Goal: Transaction & Acquisition: Purchase product/service

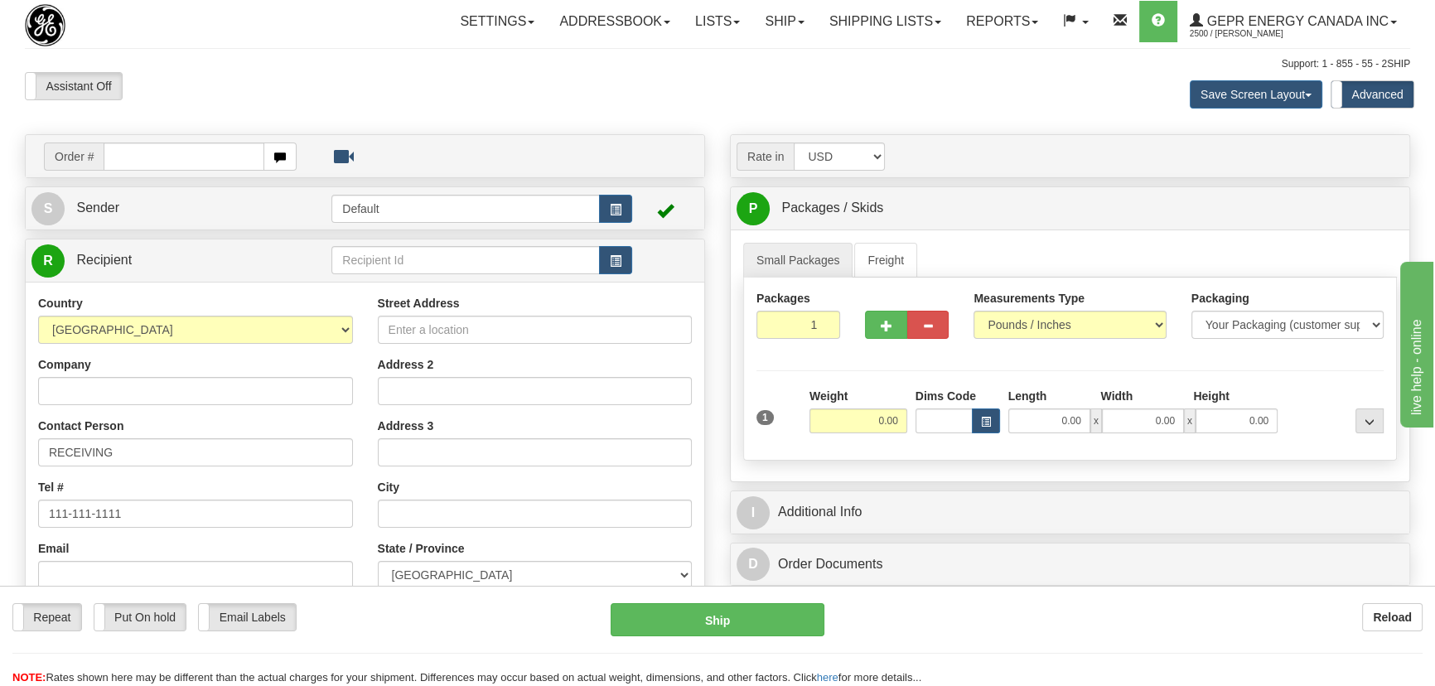
click at [949, 627] on div "Reload" at bounding box center [1135, 617] width 573 height 28
click at [970, 660] on div "Repeat Repeat Put On hold Put On hold Print Order Slip Print Order Slip Email L…" at bounding box center [717, 644] width 1435 height 83
click at [901, 28] on link "Shipping lists" at bounding box center [885, 21] width 137 height 41
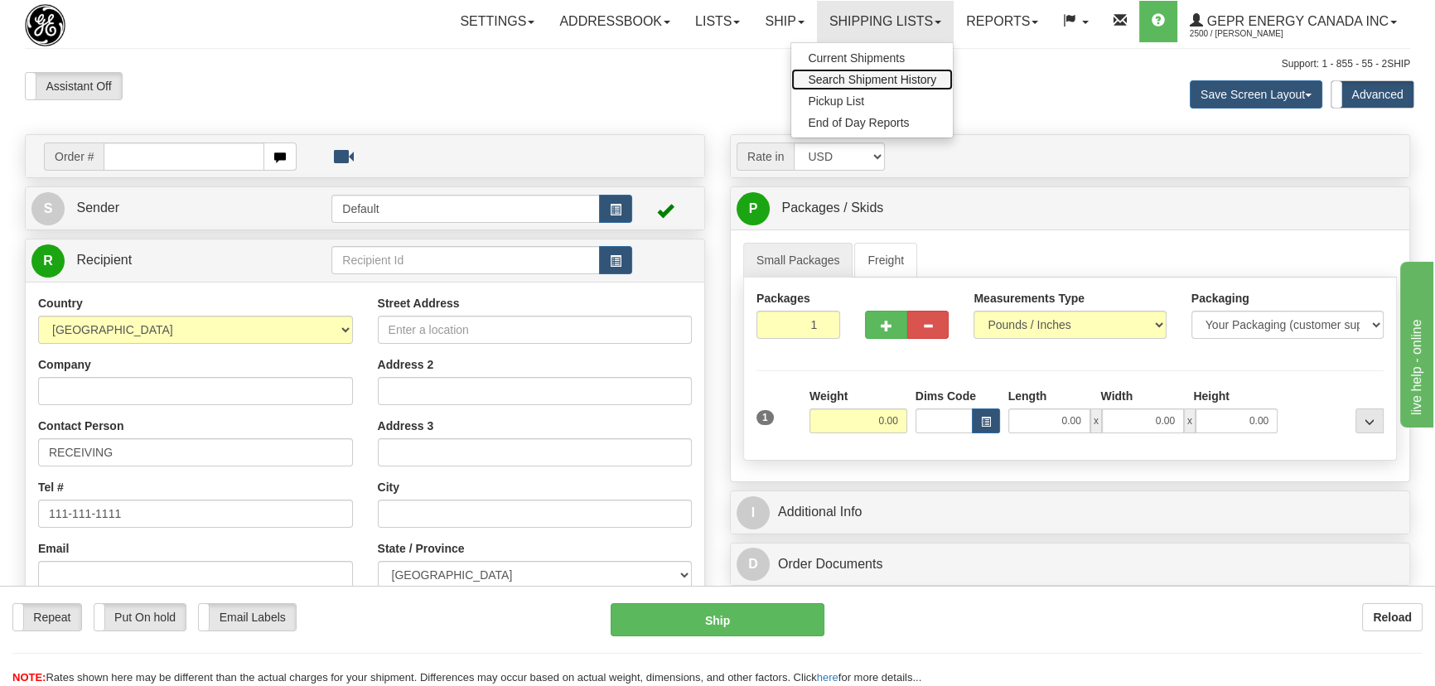
click at [872, 75] on span "Search Shipment History" at bounding box center [872, 79] width 128 height 13
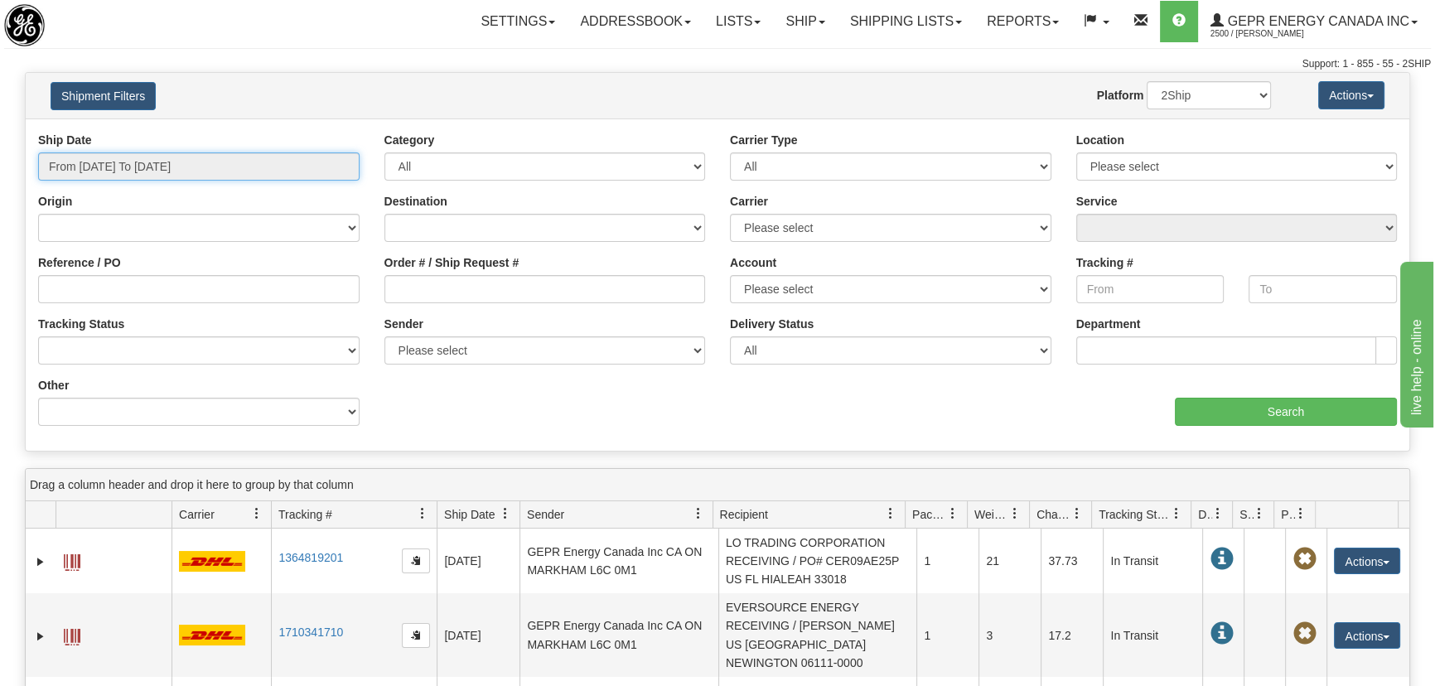
click at [283, 156] on input "From 10/09/2025 To 10/10/2025" at bounding box center [198, 166] width 321 height 28
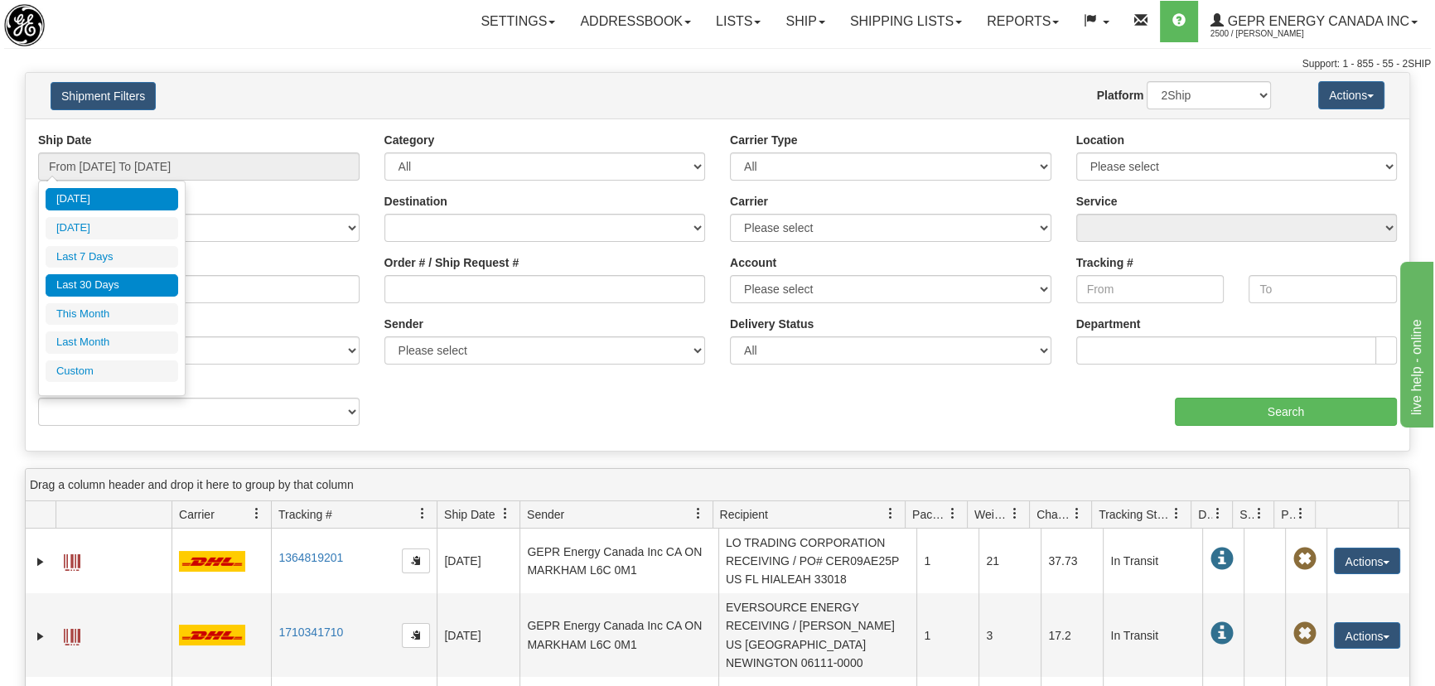
click at [129, 286] on li "Last 30 Days" at bounding box center [112, 285] width 133 height 22
type input "From 09/11/2025 To 10/10/2025"
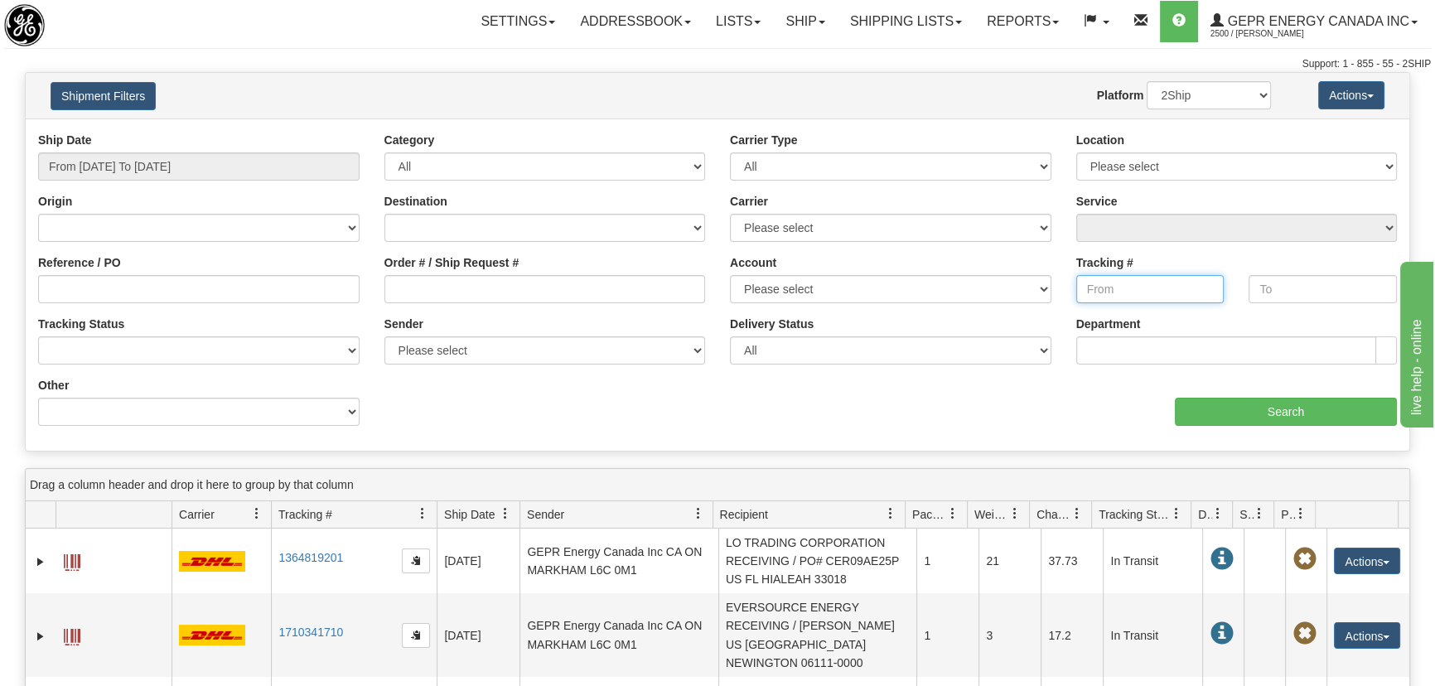
click at [1088, 284] on input "Tracking #" at bounding box center [1150, 289] width 148 height 28
paste input "6911887614"
type input "6911887614"
click at [1283, 283] on input "text" at bounding box center [1323, 289] width 148 height 28
paste input "6911887614"
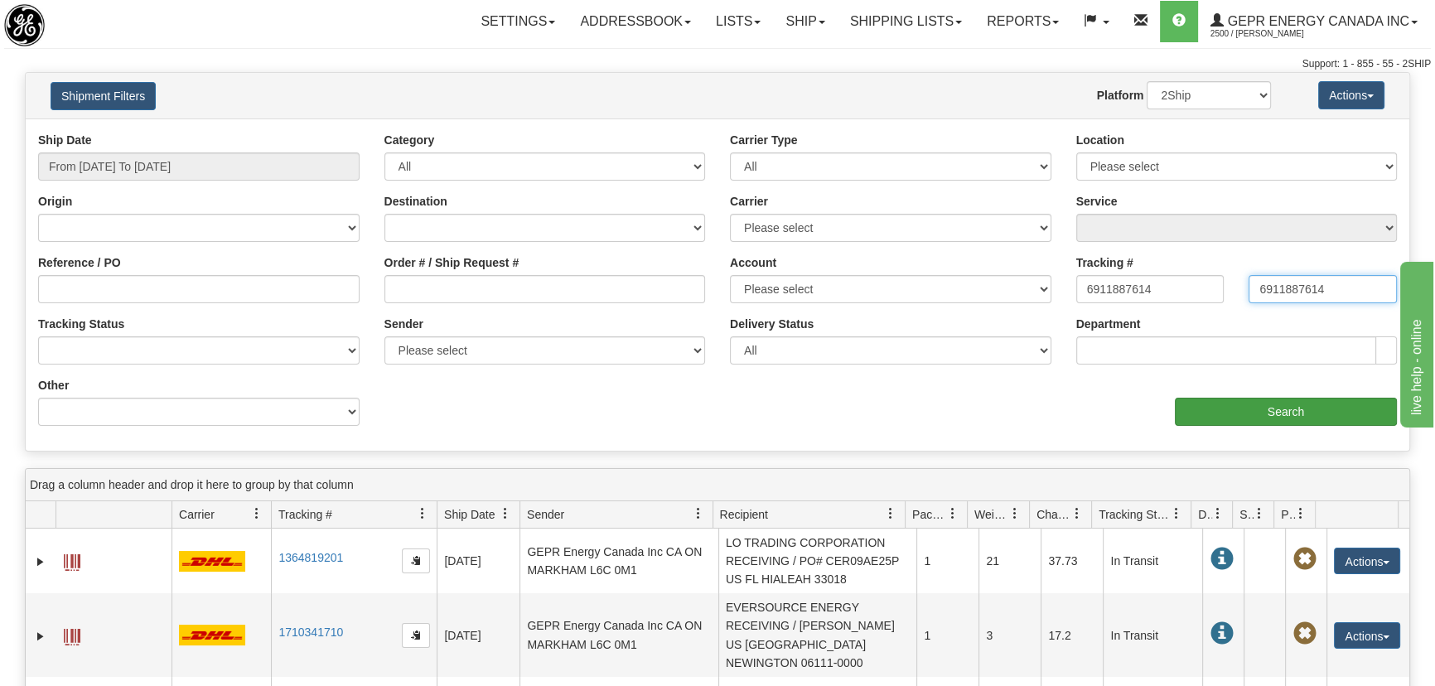
type input "6911887614"
click at [1297, 404] on input "Search" at bounding box center [1286, 412] width 222 height 28
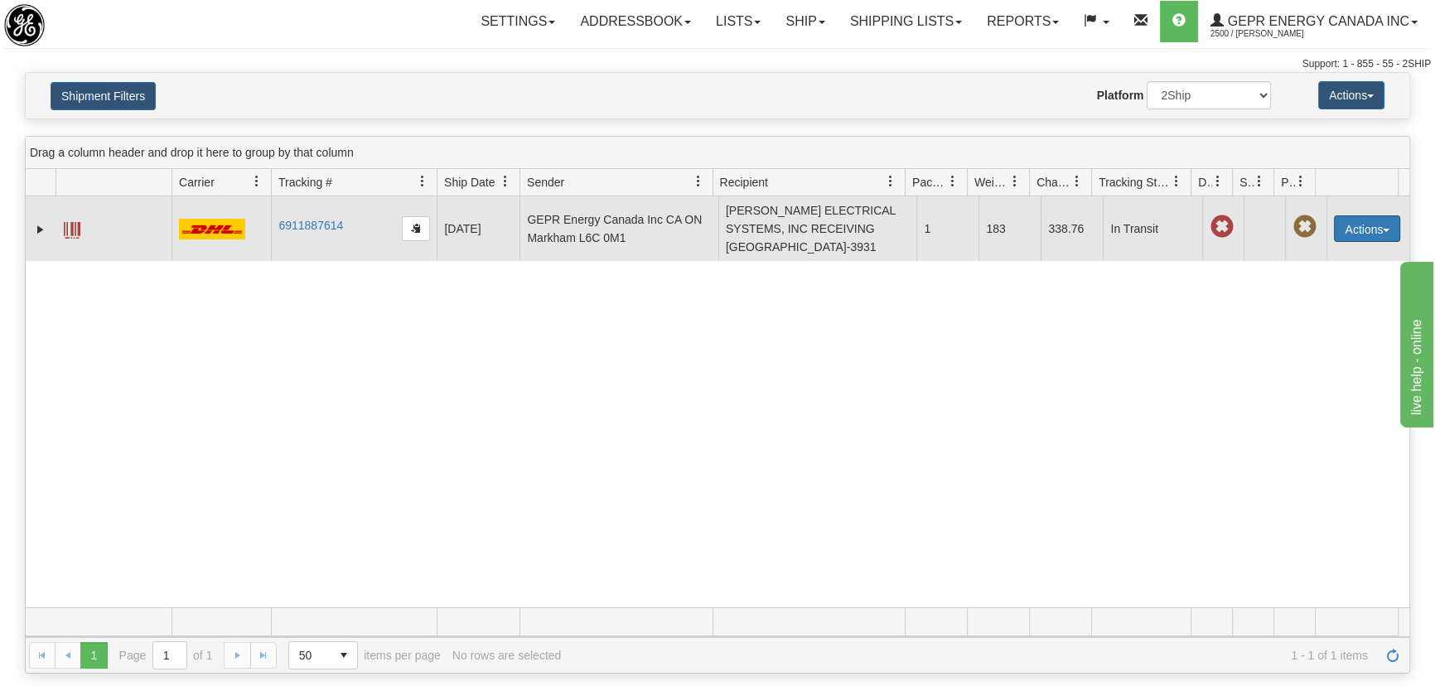
click at [1365, 225] on button "Actions" at bounding box center [1367, 228] width 66 height 27
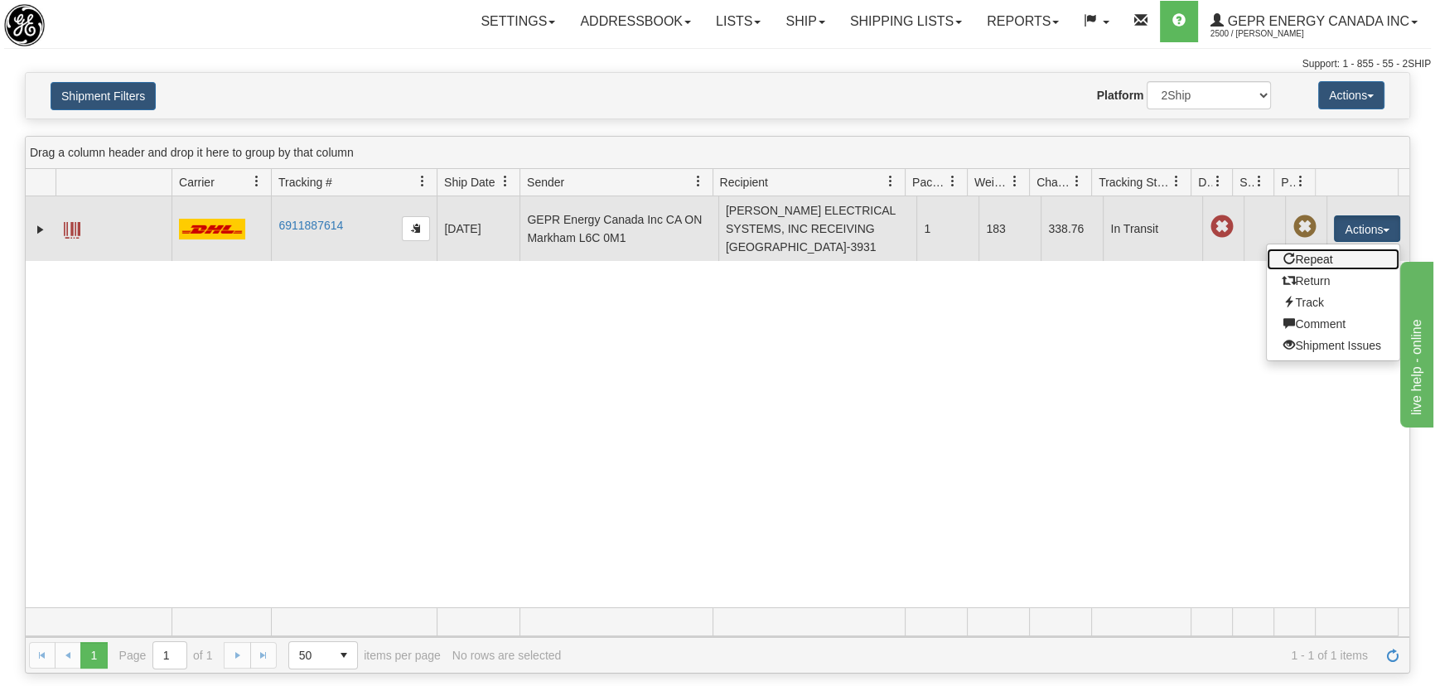
click at [1312, 255] on link "Repeat" at bounding box center [1333, 260] width 133 height 22
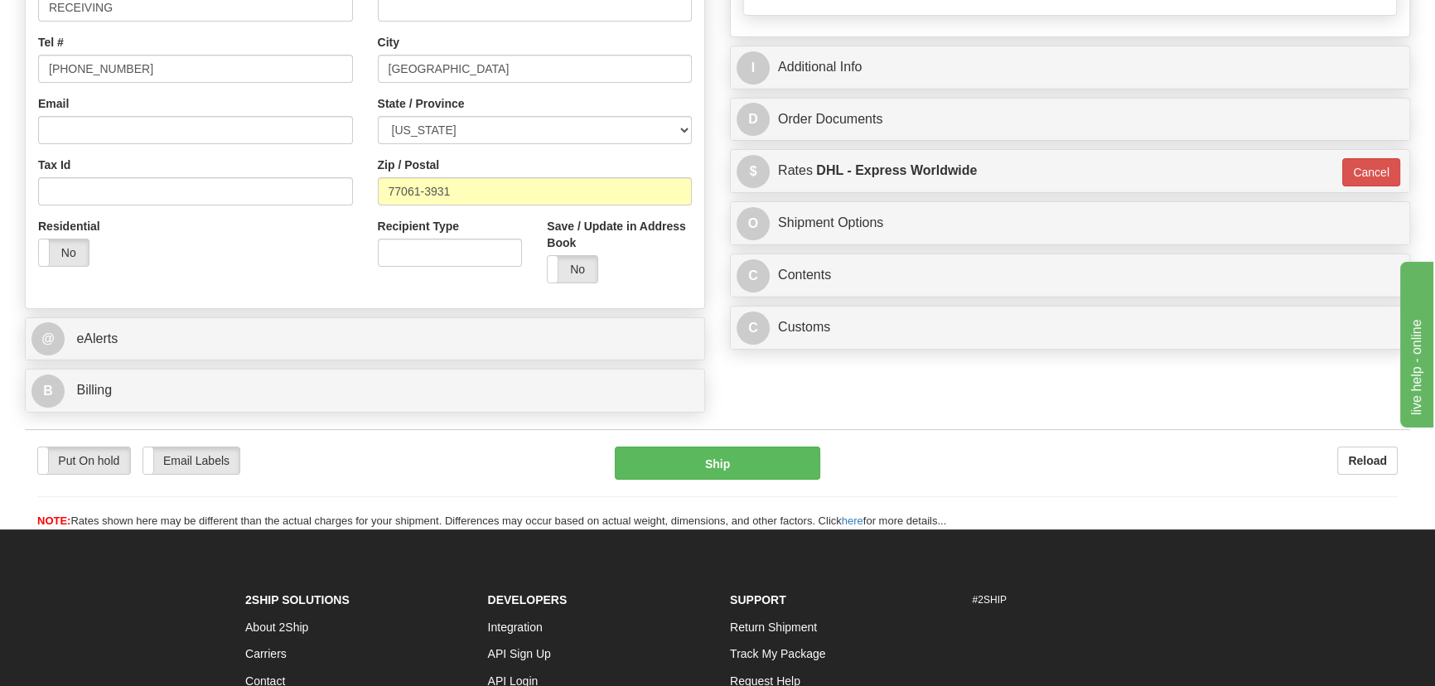
scroll to position [452, 0]
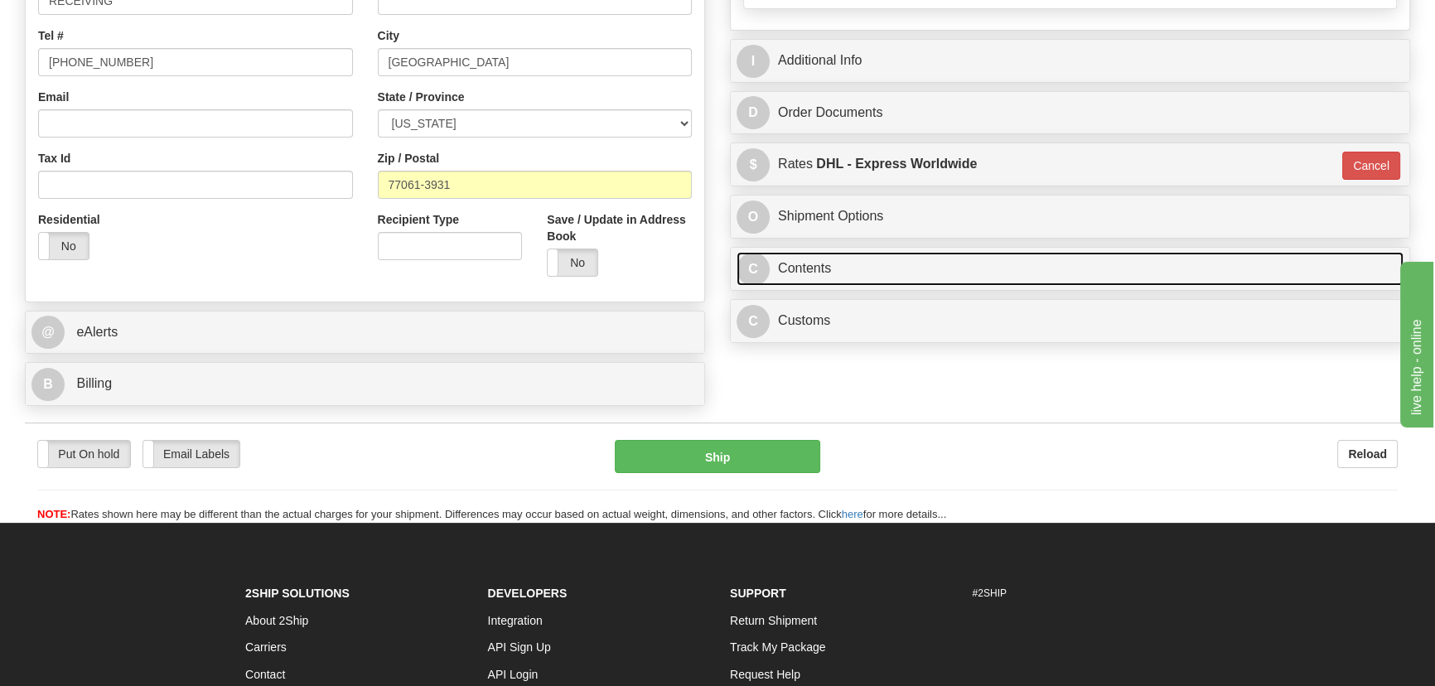
click at [1092, 277] on link "C Contents" at bounding box center [1070, 269] width 667 height 34
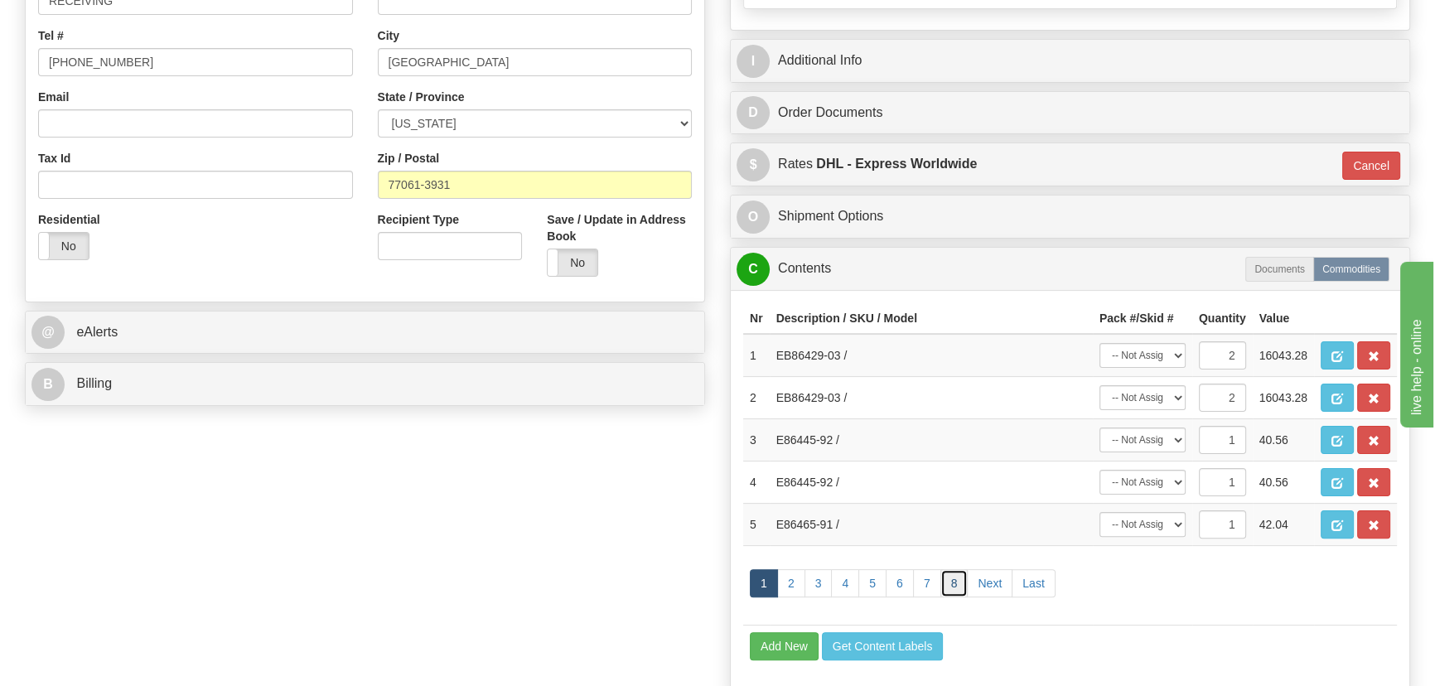
click at [949, 585] on link "8" at bounding box center [954, 583] width 28 height 28
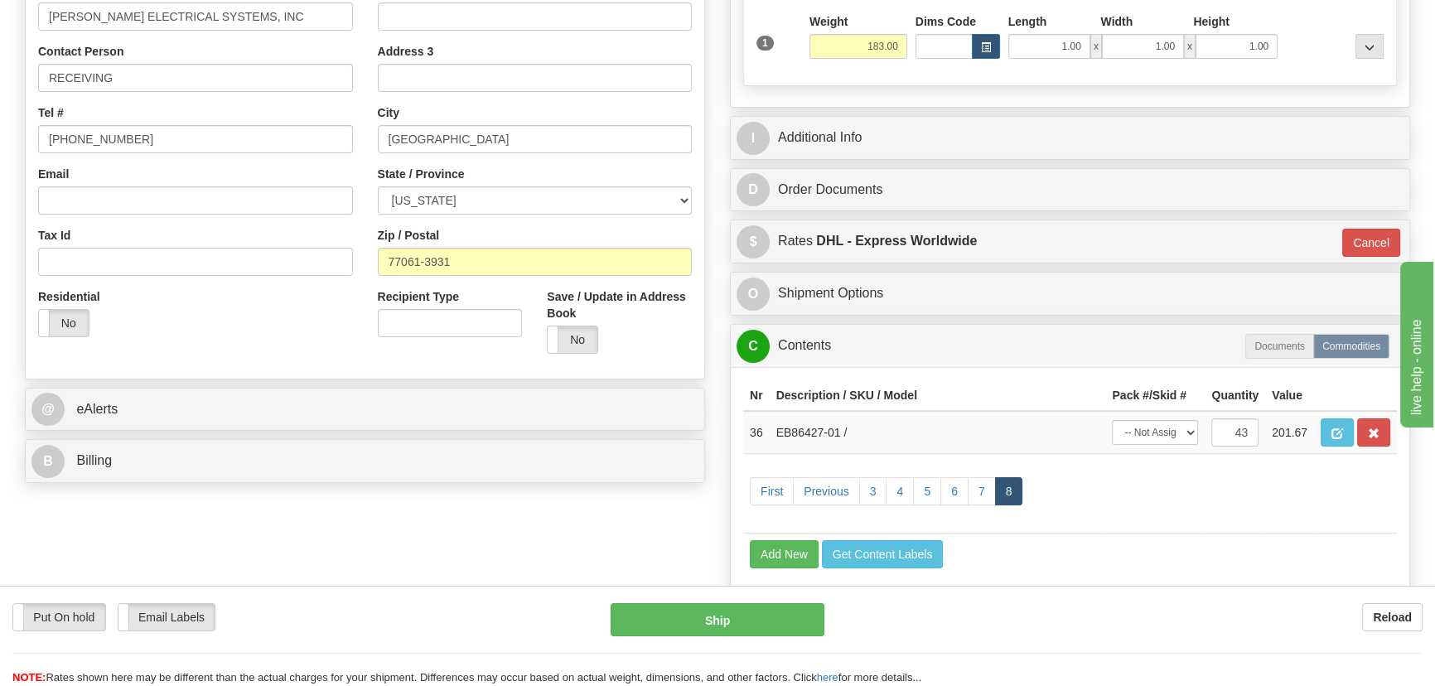
scroll to position [150, 0]
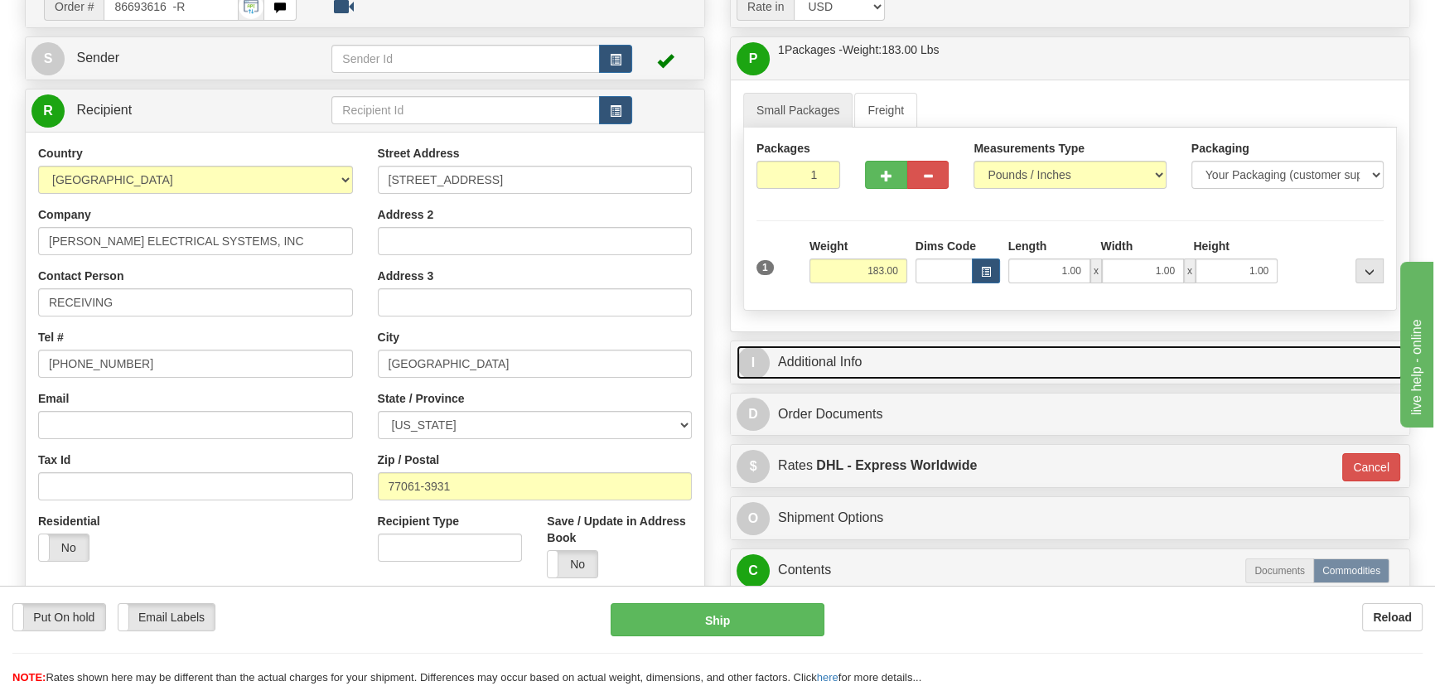
click at [1116, 360] on link "I Additional Info" at bounding box center [1070, 362] width 667 height 34
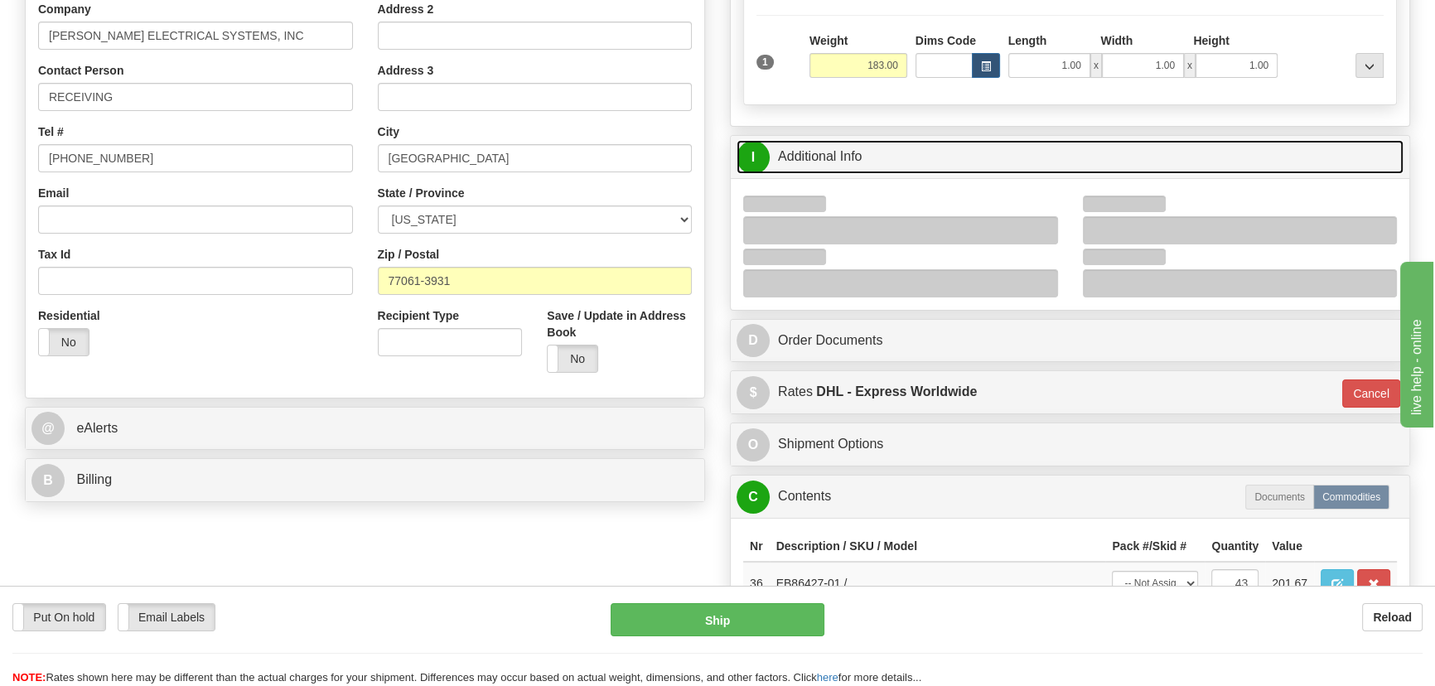
scroll to position [376, 0]
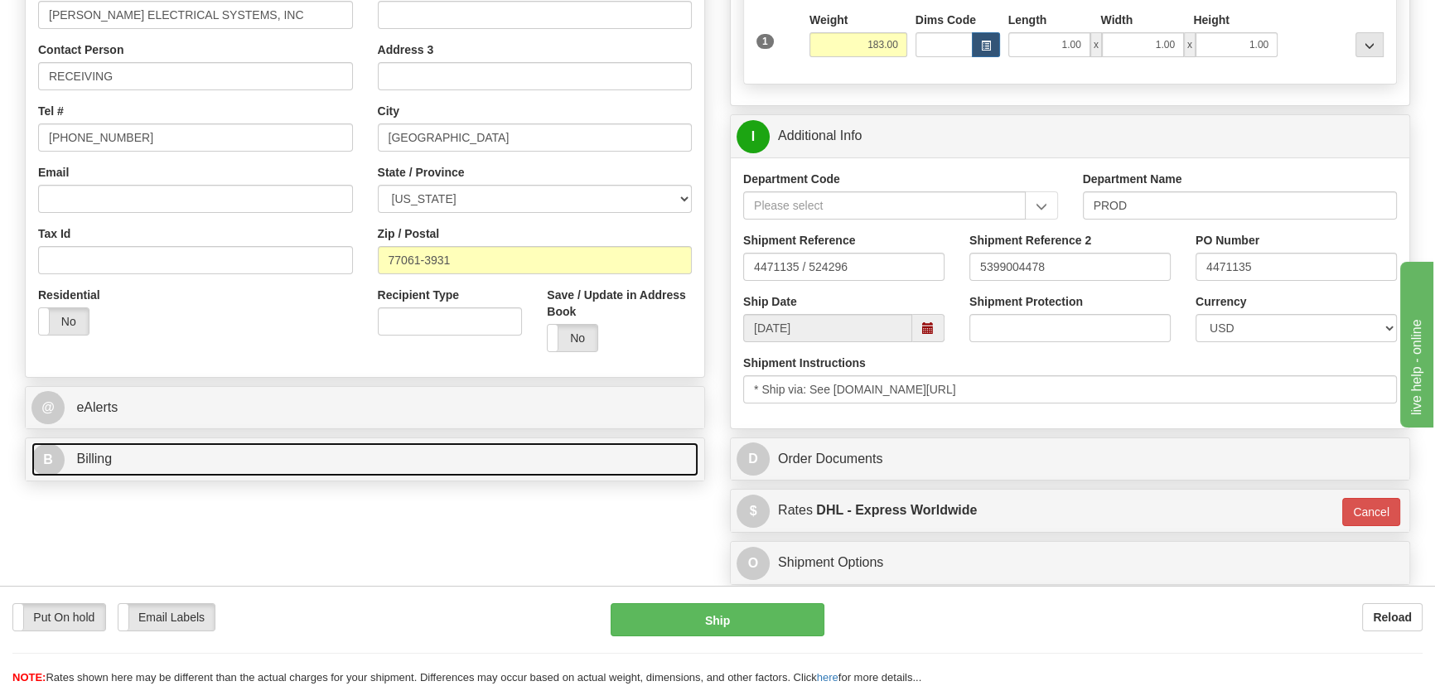
click at [222, 460] on link "B Billing" at bounding box center [364, 459] width 667 height 34
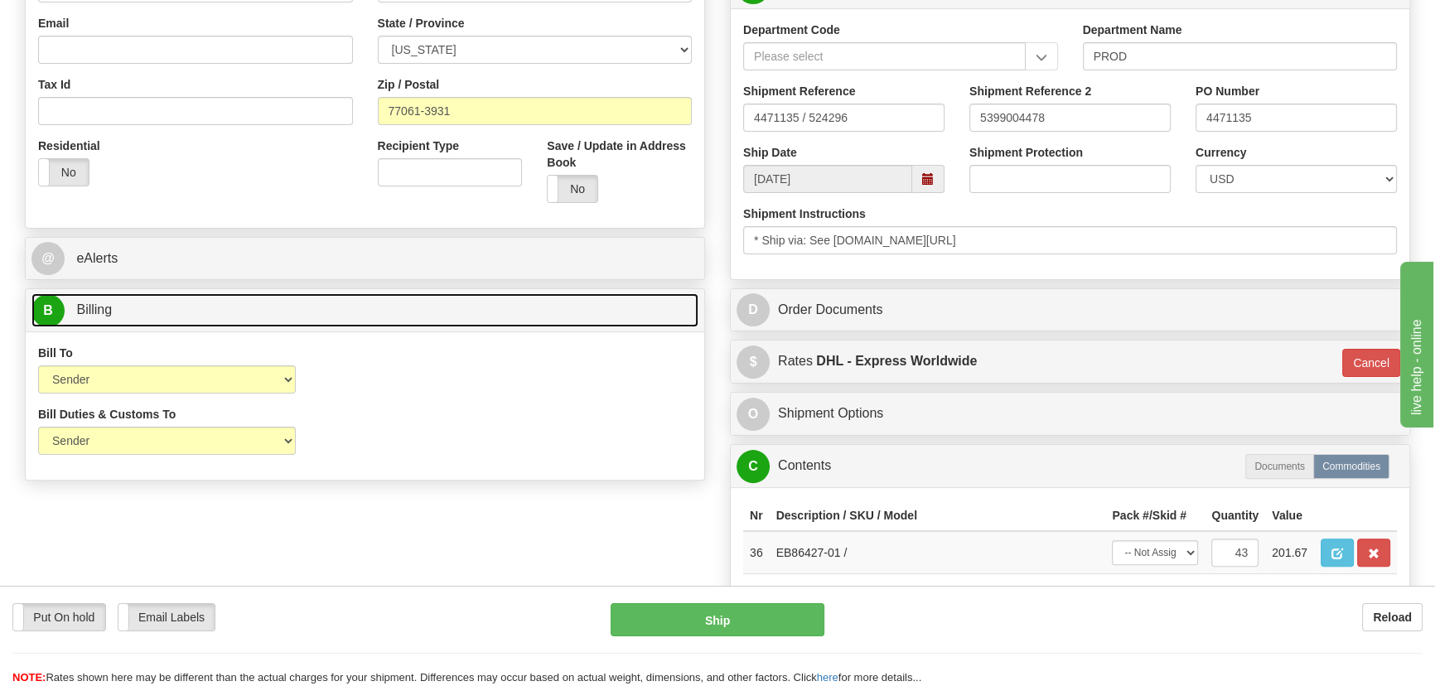
scroll to position [527, 0]
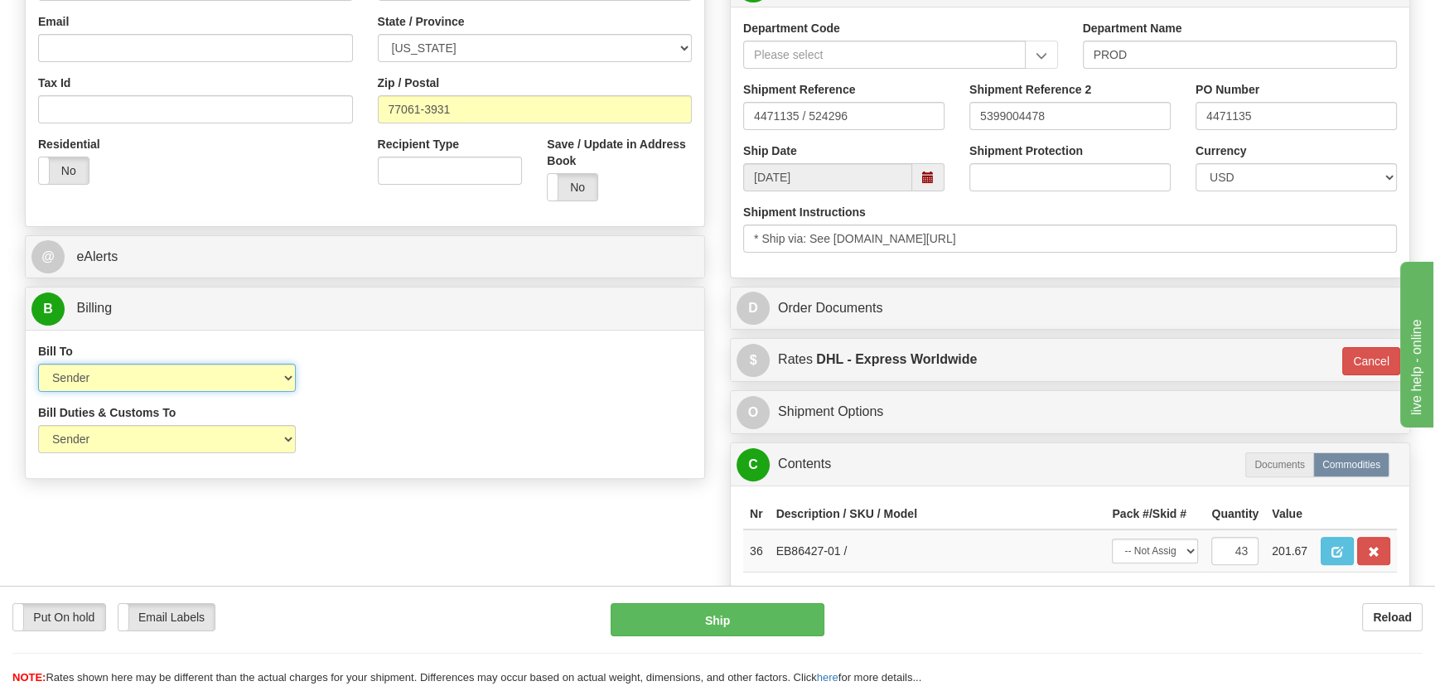
click at [240, 376] on select "Sender Recipient Third Party Collect" at bounding box center [167, 378] width 258 height 28
click at [225, 380] on select "Sender Recipient Third Party Collect" at bounding box center [167, 378] width 258 height 28
click at [225, 384] on select "Sender Recipient Third Party Collect" at bounding box center [167, 378] width 258 height 28
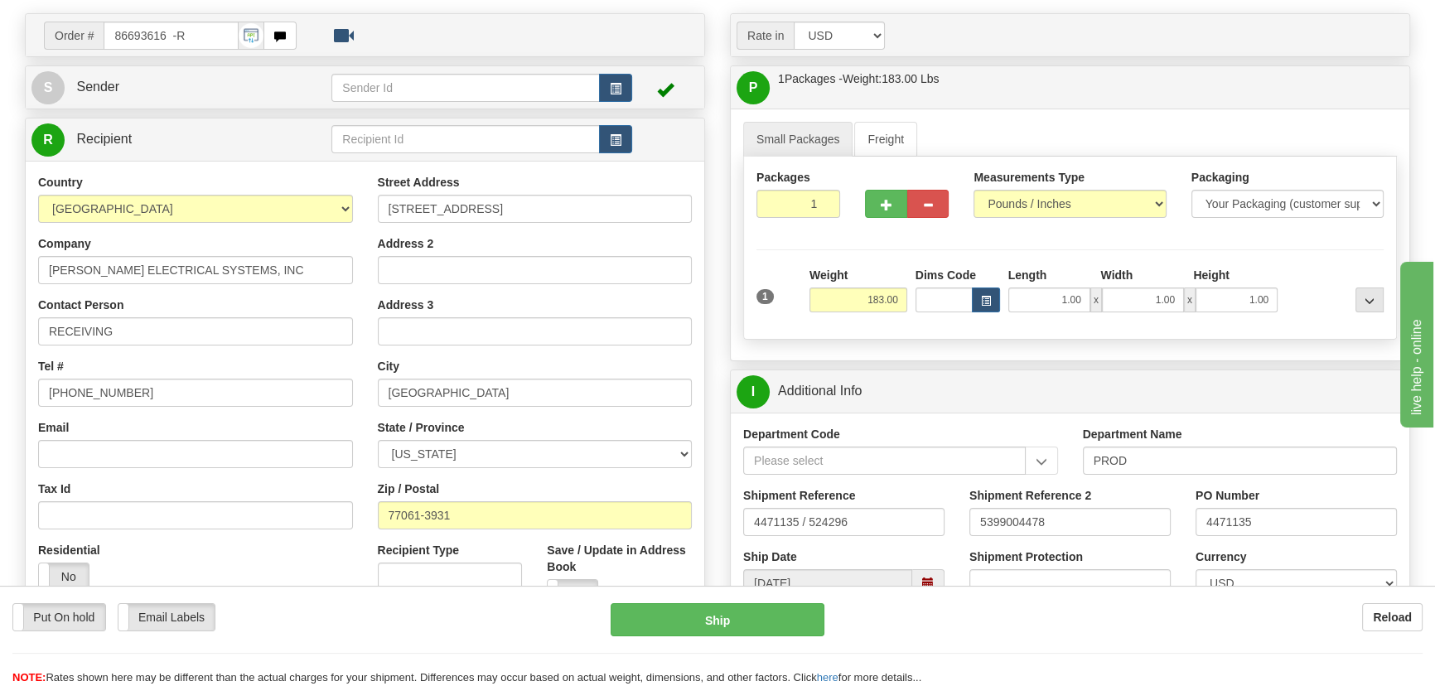
scroll to position [0, 0]
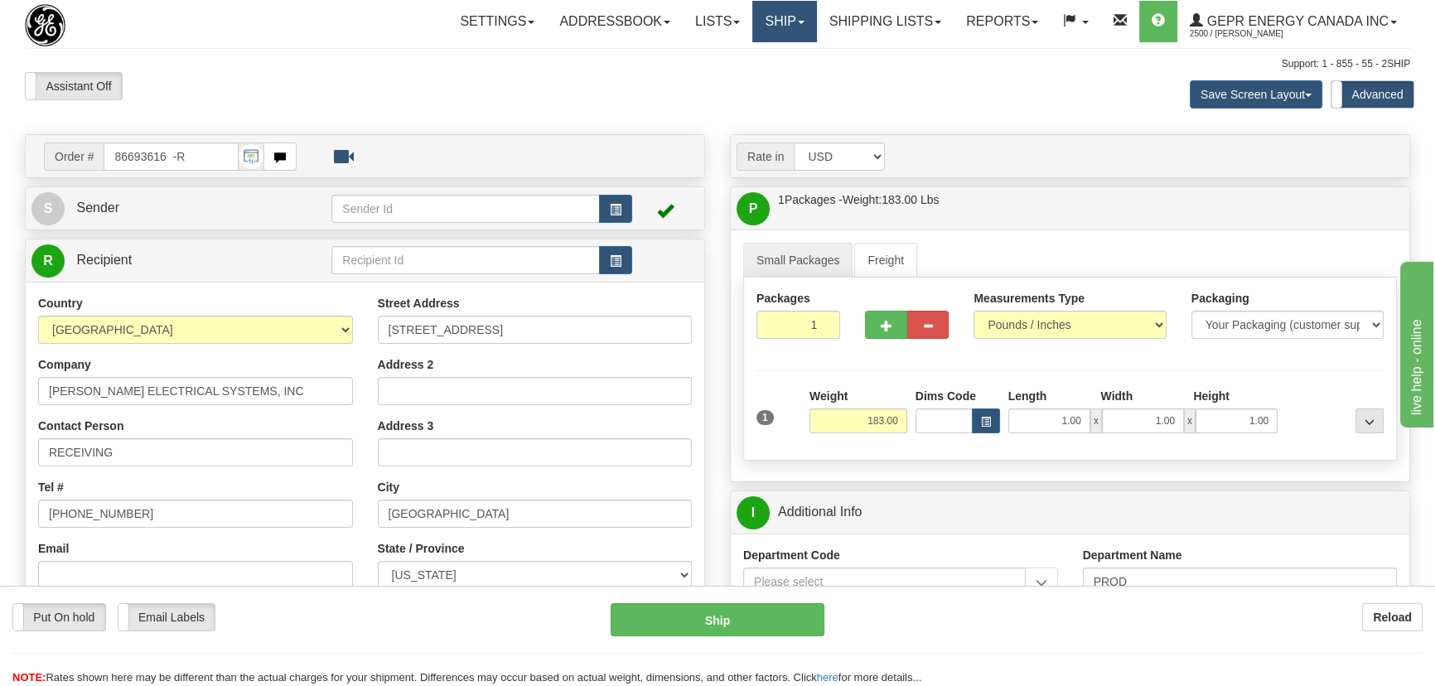
click at [786, 19] on link "Ship" at bounding box center [784, 21] width 64 height 41
click at [734, 58] on span "Ship Screen" at bounding box center [714, 57] width 63 height 13
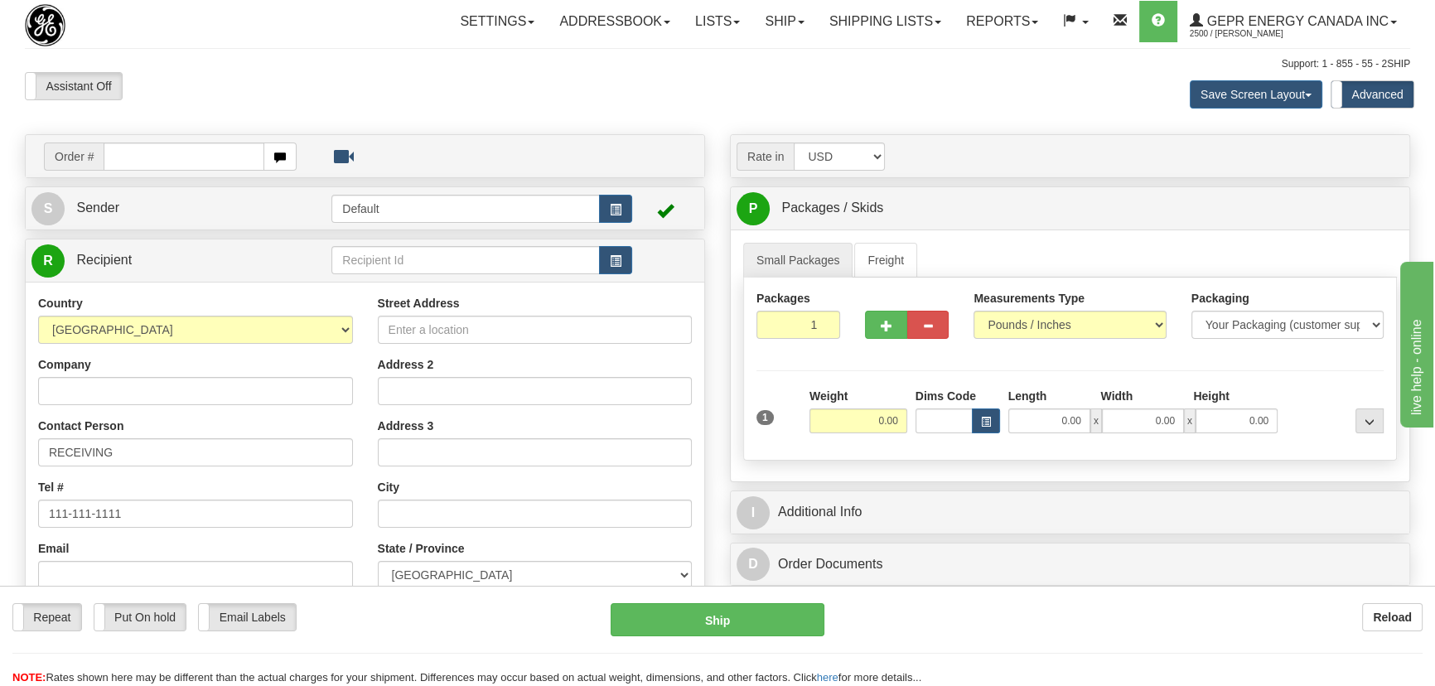
click at [176, 405] on div "Country AFGHANISTAN ALAND ISLANDS ALBANIA ALGERIA AMERICAN SAMOA ANDORRA ANGOLA…" at bounding box center [196, 509] width 340 height 429
click at [186, 390] on input "Company" at bounding box center [195, 391] width 315 height 28
type input "ANIXTER CANADA INC"
click at [461, 336] on input "Street Address" at bounding box center [535, 330] width 315 height 28
type input "6170 BELGRAVE RD"
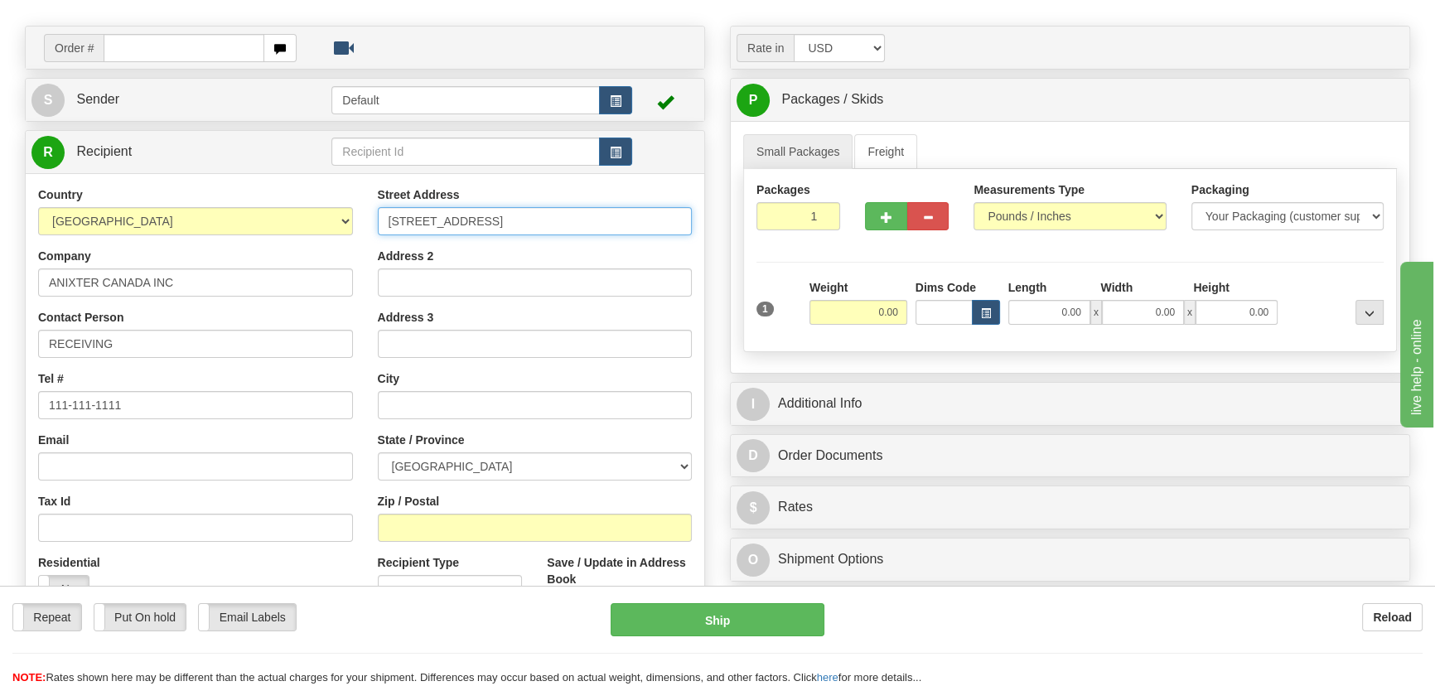
scroll to position [225, 0]
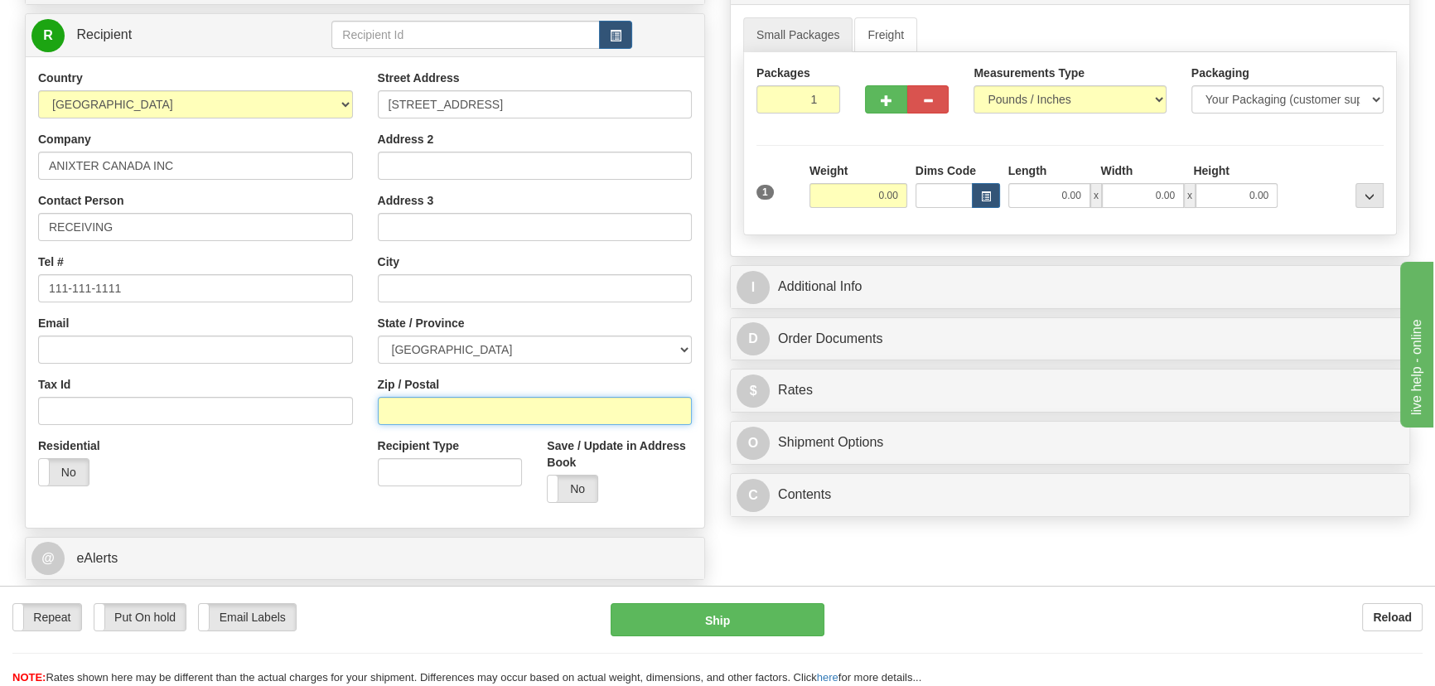
click at [482, 413] on input "Zip / Postal" at bounding box center [535, 411] width 315 height 28
type input "L5R 4G8"
type input "MISSISSAUGA"
select select "ON"
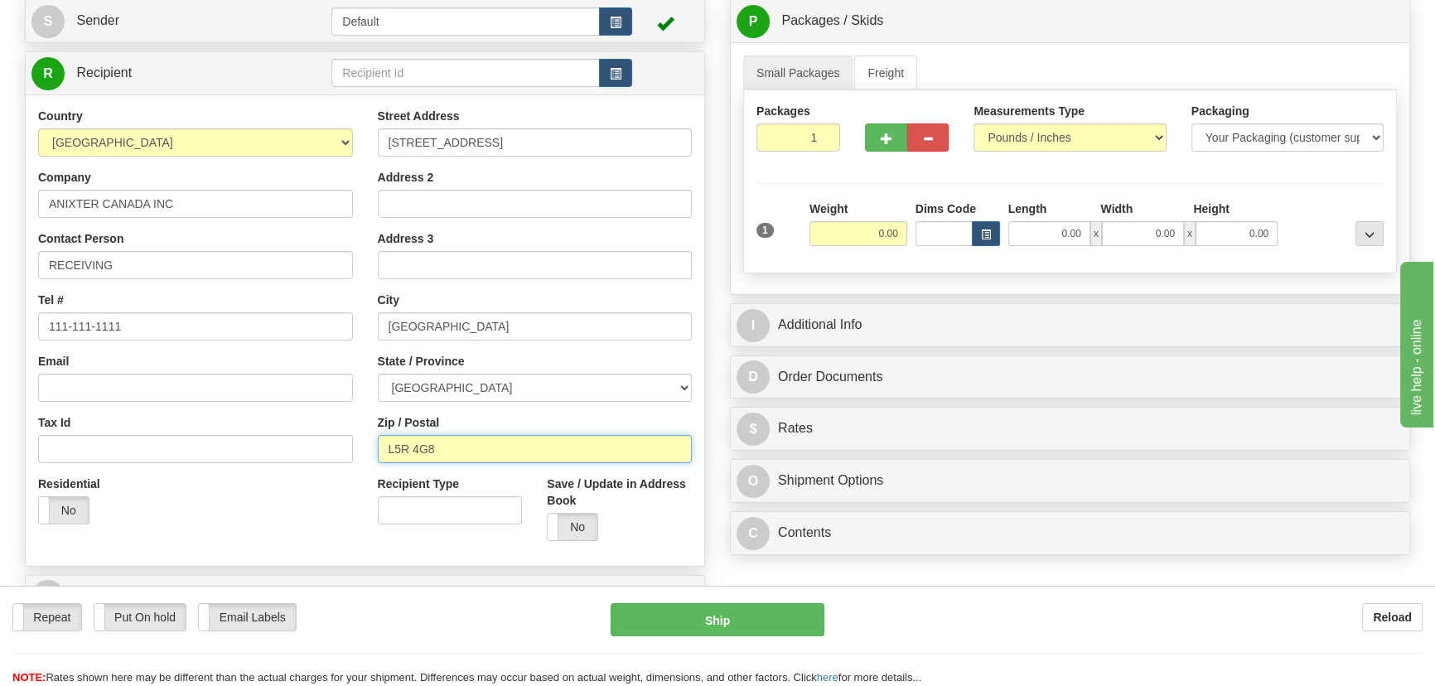
scroll to position [150, 0]
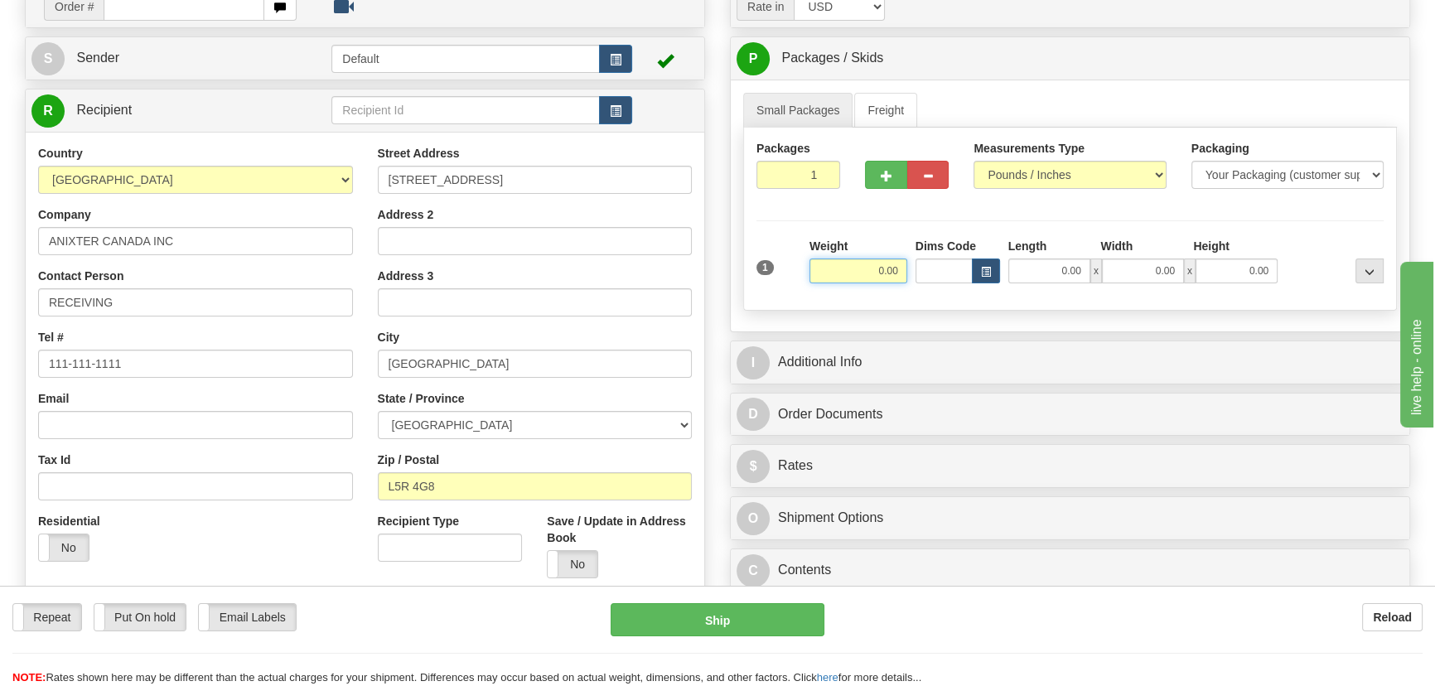
click at [858, 260] on input "0.00" at bounding box center [858, 270] width 98 height 25
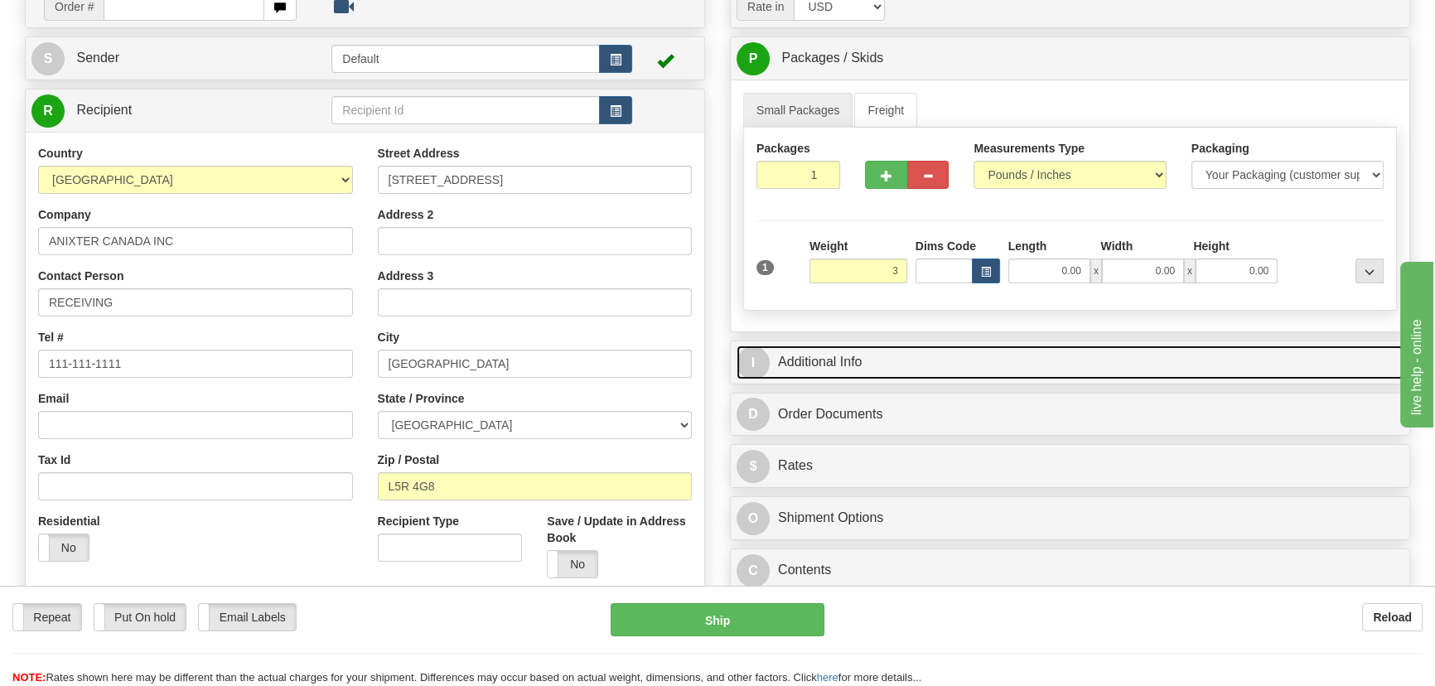
type input "3.00"
click at [1117, 355] on link "I Additional Info" at bounding box center [1070, 362] width 667 height 34
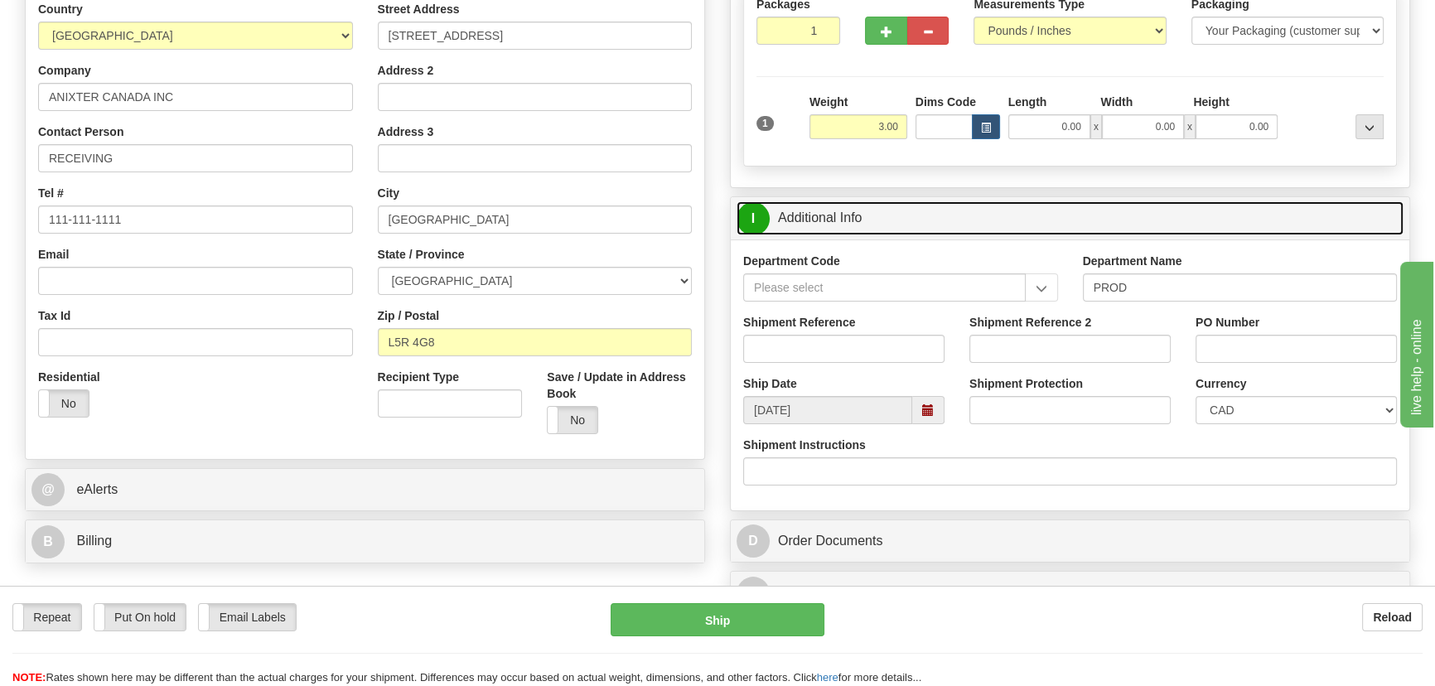
scroll to position [301, 0]
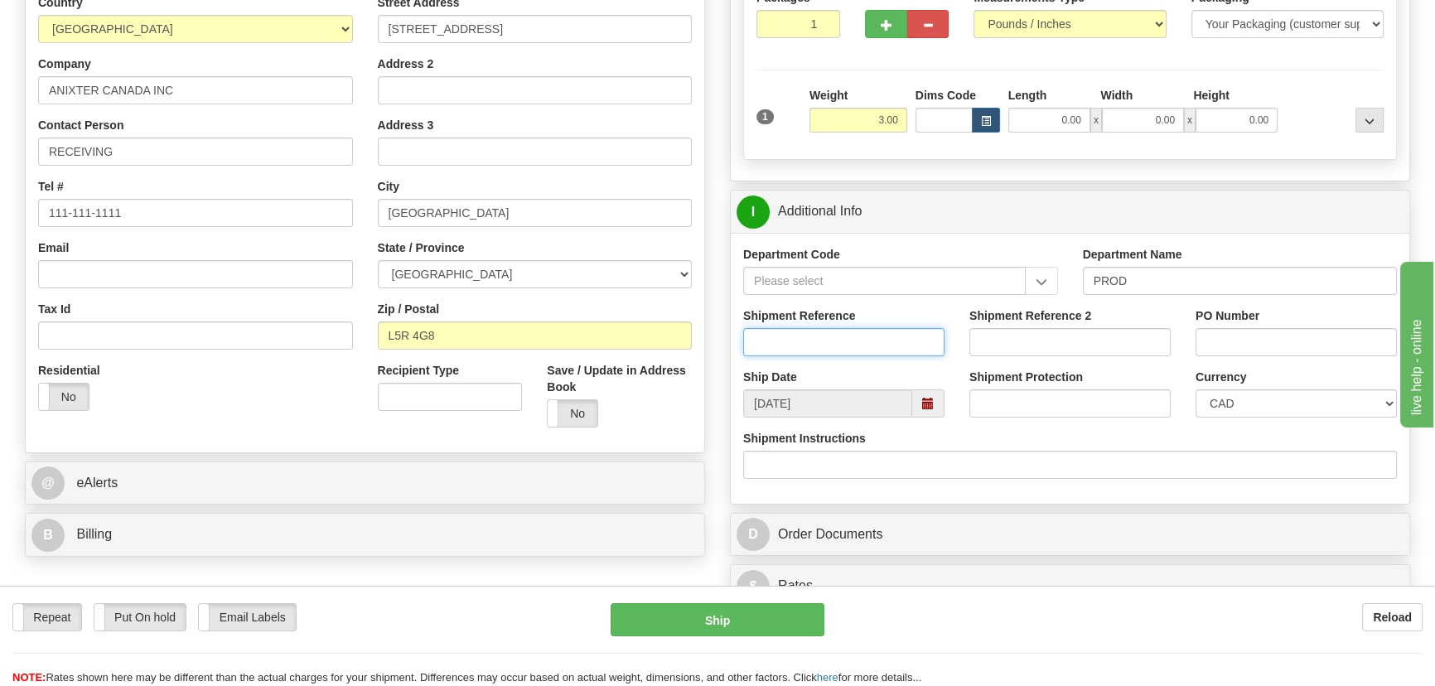
click at [877, 343] on input "Shipment Reference" at bounding box center [843, 342] width 201 height 28
type input "RMA# 79654123376A"
click at [1041, 340] on input "Shipment Reference 2" at bounding box center [1069, 342] width 201 height 28
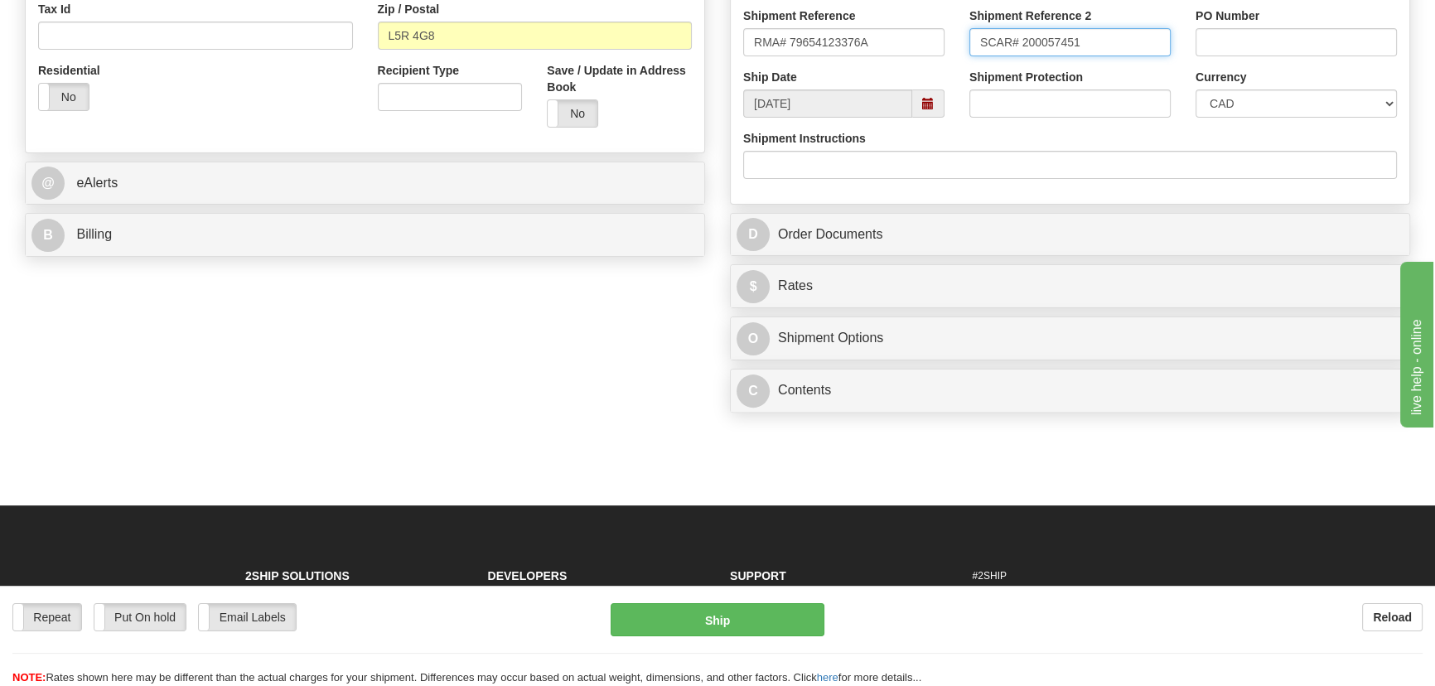
scroll to position [602, 0]
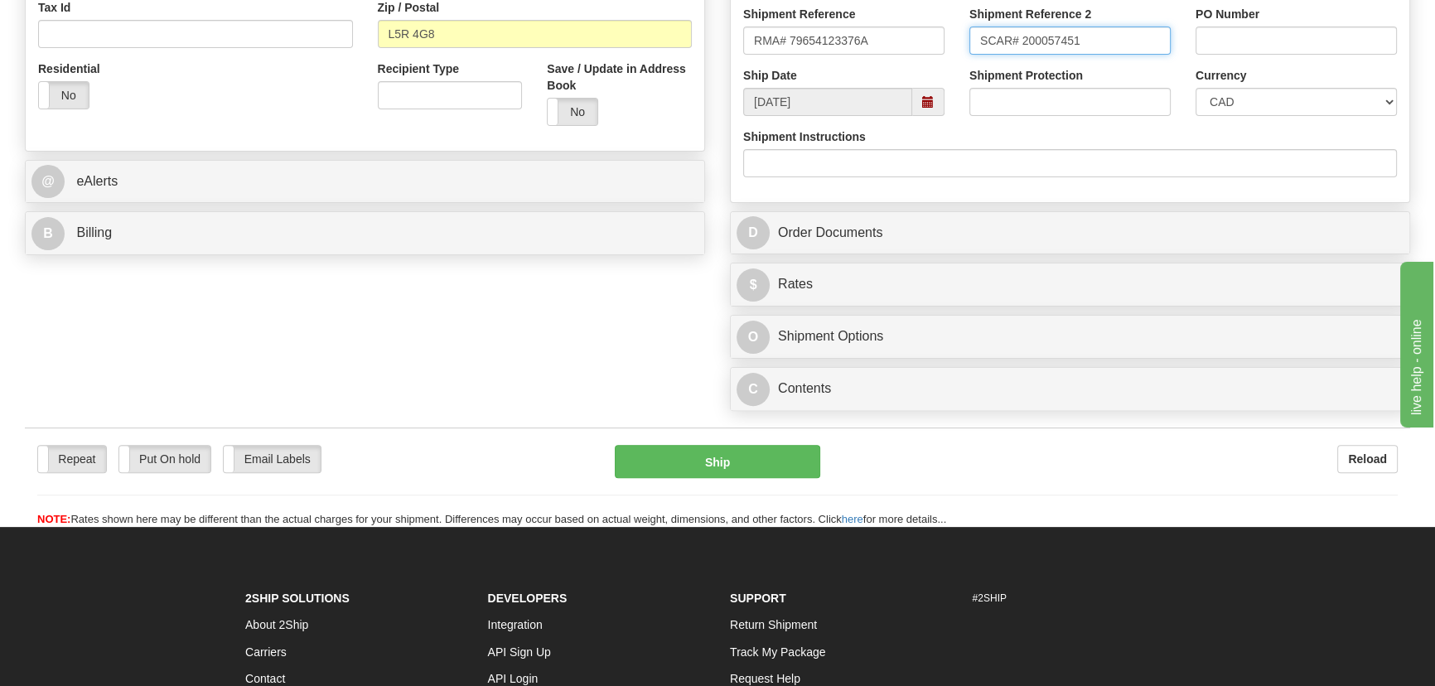
type input "SCAR# 200057451"
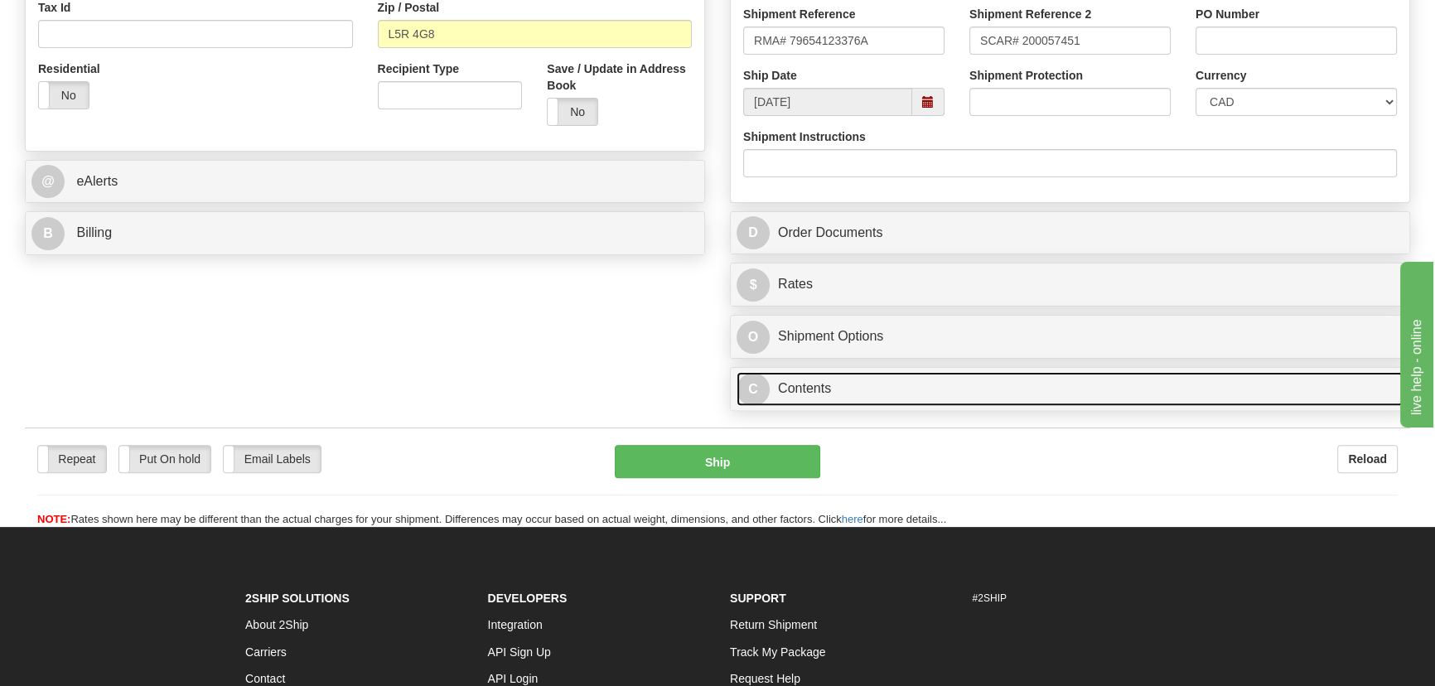
click at [974, 379] on link "C Contents" at bounding box center [1070, 389] width 667 height 34
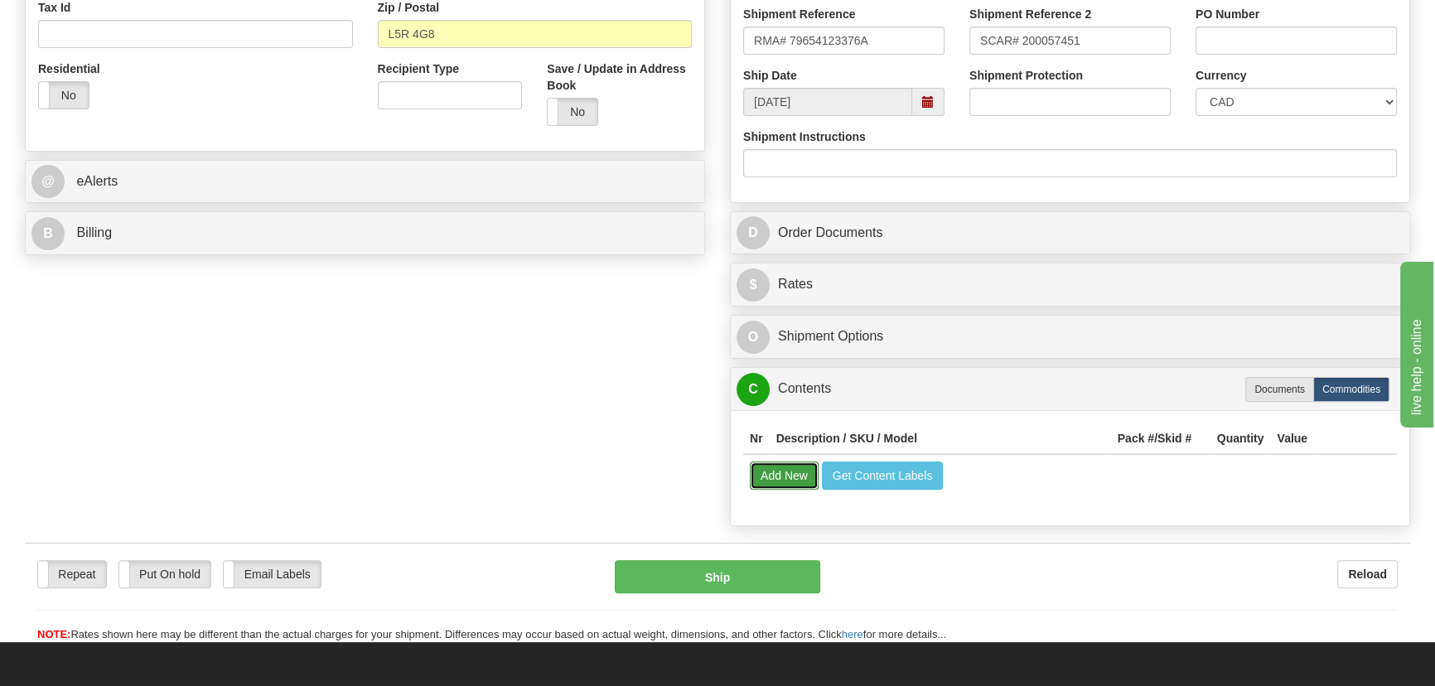
click at [789, 476] on button "Add New" at bounding box center [784, 475] width 69 height 28
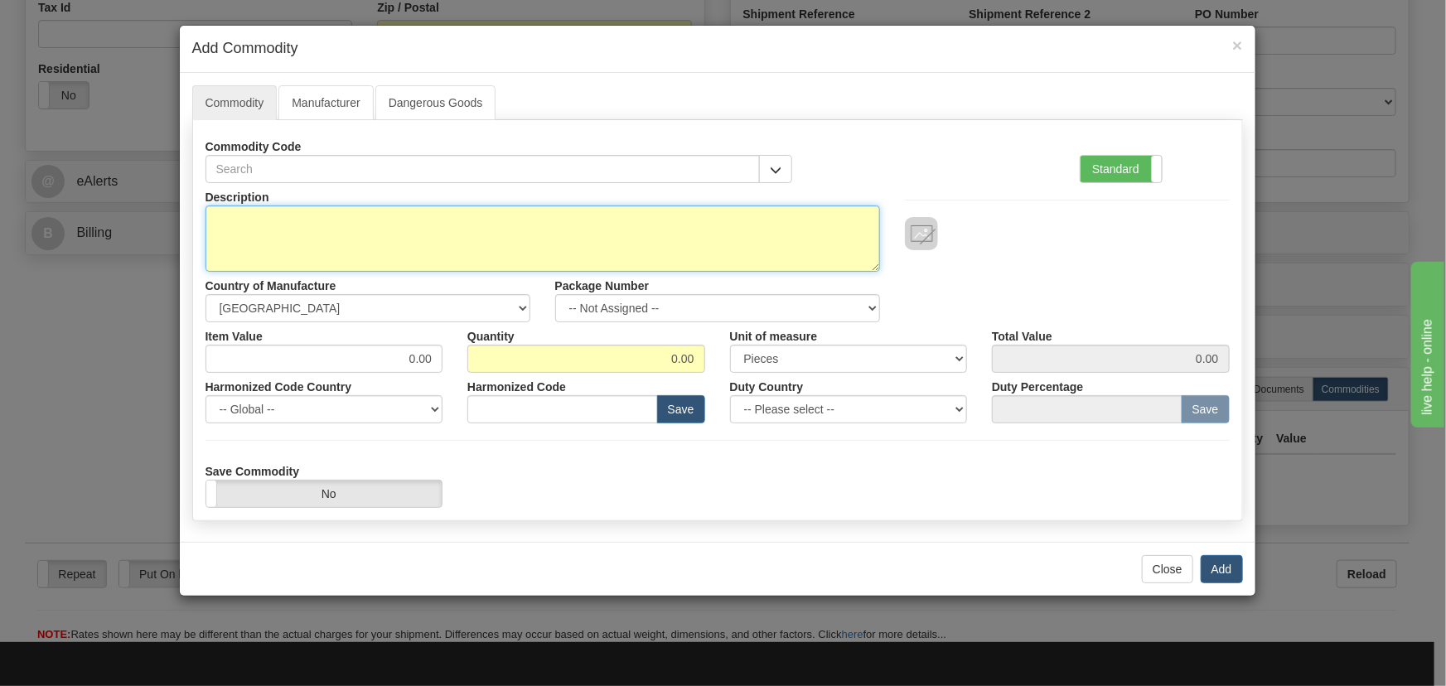
click at [692, 237] on textarea "Description" at bounding box center [542, 238] width 674 height 66
type textarea "E18J0-0074"
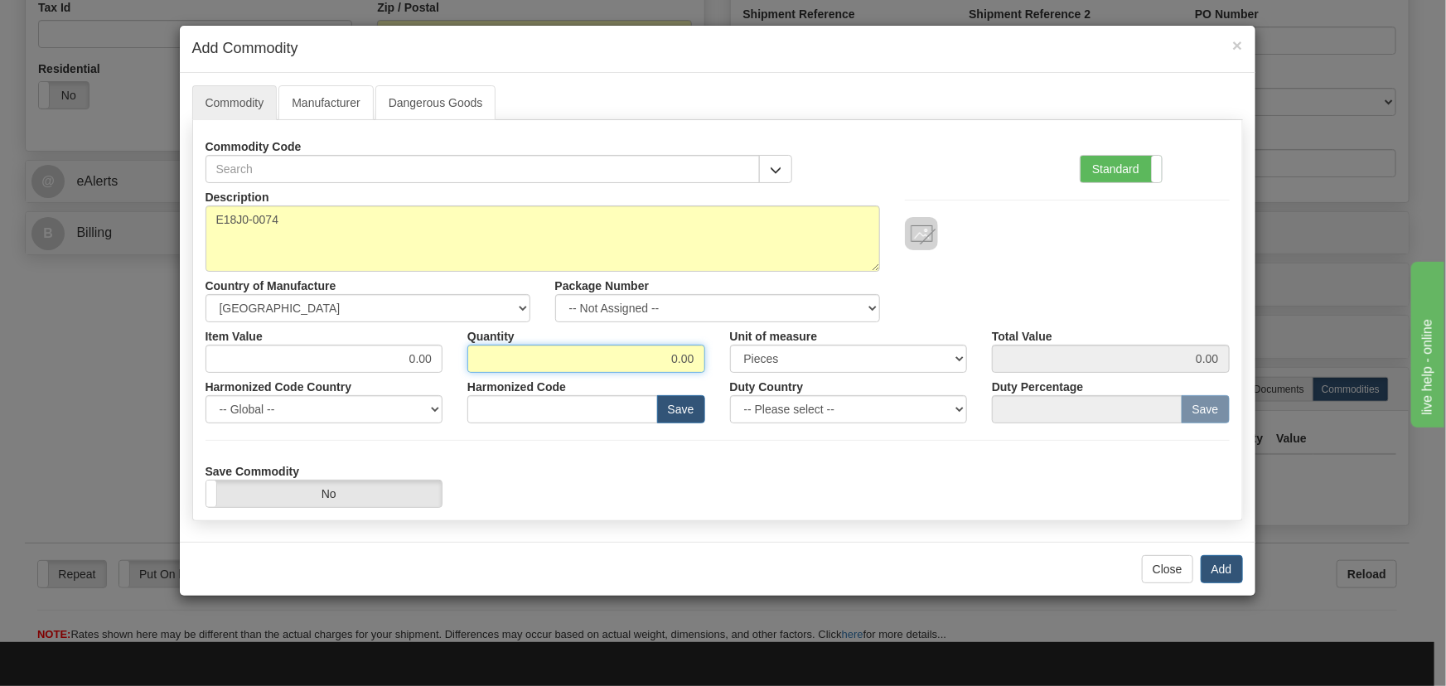
drag, startPoint x: 615, startPoint y: 355, endPoint x: 798, endPoint y: 379, distance: 184.6
click at [797, 379] on div "Description E18J0-0074 Country of Manufacture -- Unknown -- AFGHANISTAN ALAND I…" at bounding box center [717, 345] width 1024 height 325
type input "1"
drag, startPoint x: 382, startPoint y: 363, endPoint x: 524, endPoint y: 389, distance: 144.9
click at [515, 389] on div "Description E18J0-0074 Country of Manufacture -- Unknown -- AFGHANISTAN ALAND I…" at bounding box center [717, 345] width 1024 height 325
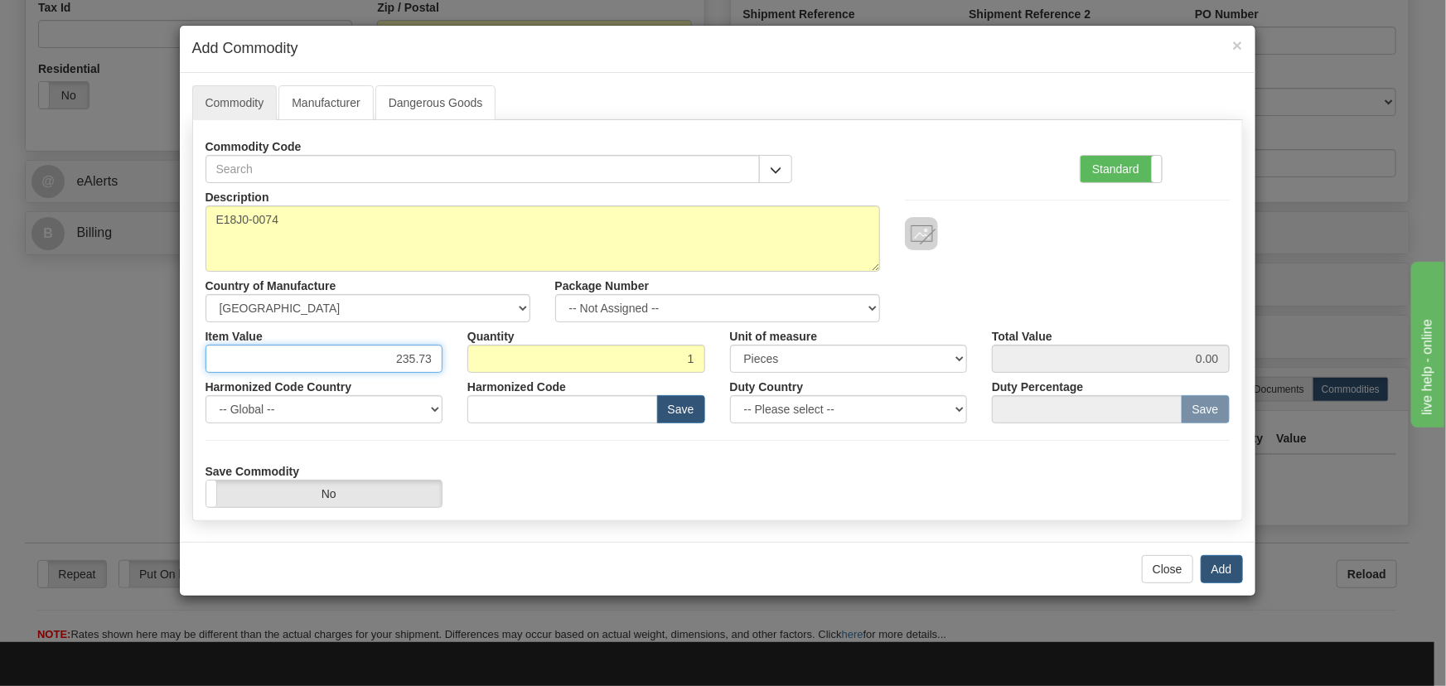
type input "235.73"
click at [1176, 278] on div "Description E18J0-0074 Country of Manufacture -- Unknown -- AFGHANISTAN ALAND I…" at bounding box center [717, 252] width 1049 height 139
click at [1226, 568] on button "Add" at bounding box center [1222, 569] width 42 height 28
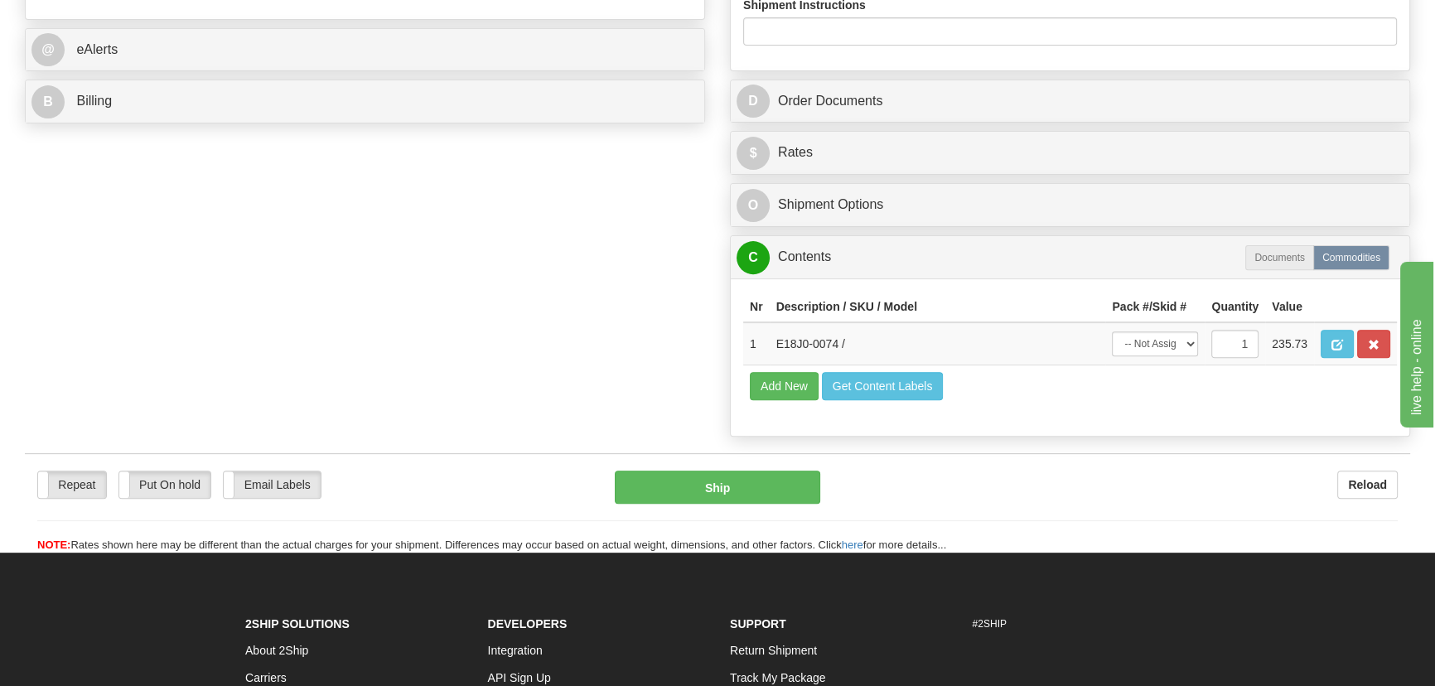
scroll to position [753, 0]
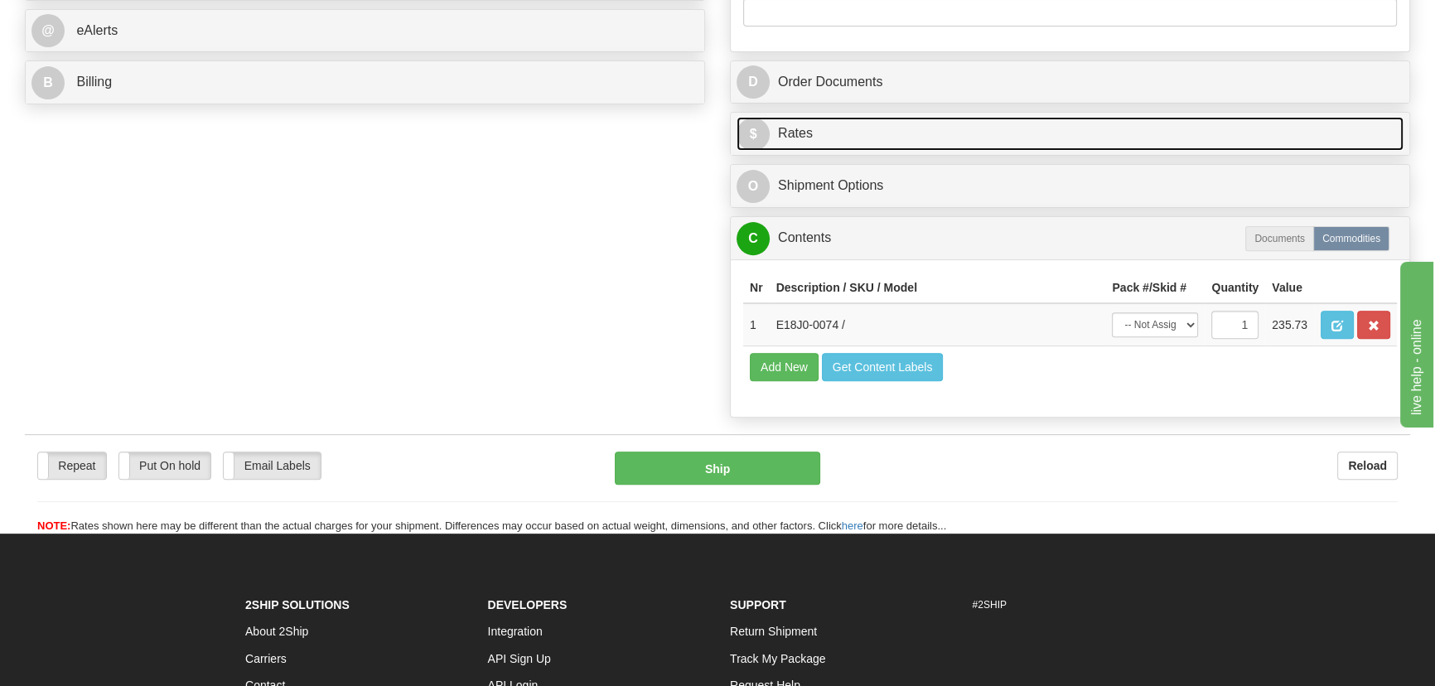
click at [1140, 133] on link "$ Rates" at bounding box center [1070, 134] width 667 height 34
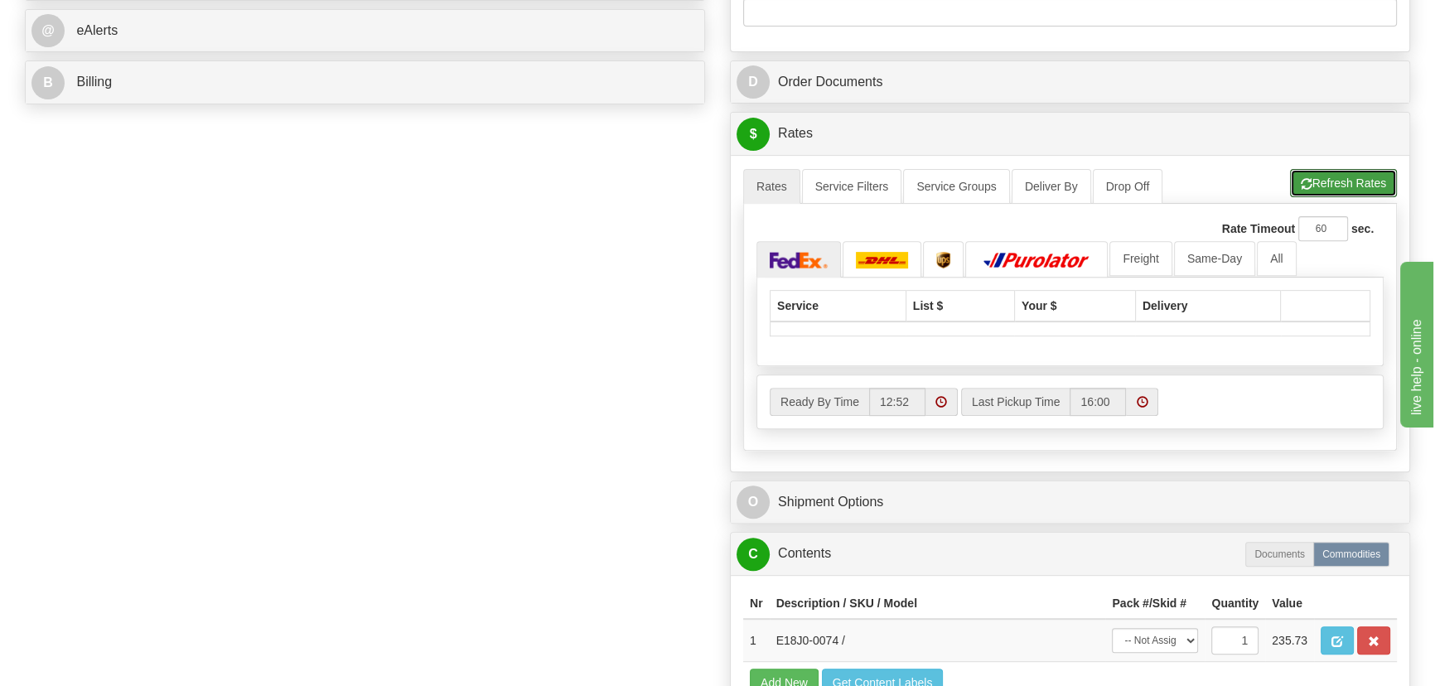
click at [1337, 183] on button "Refresh Rates" at bounding box center [1343, 183] width 107 height 28
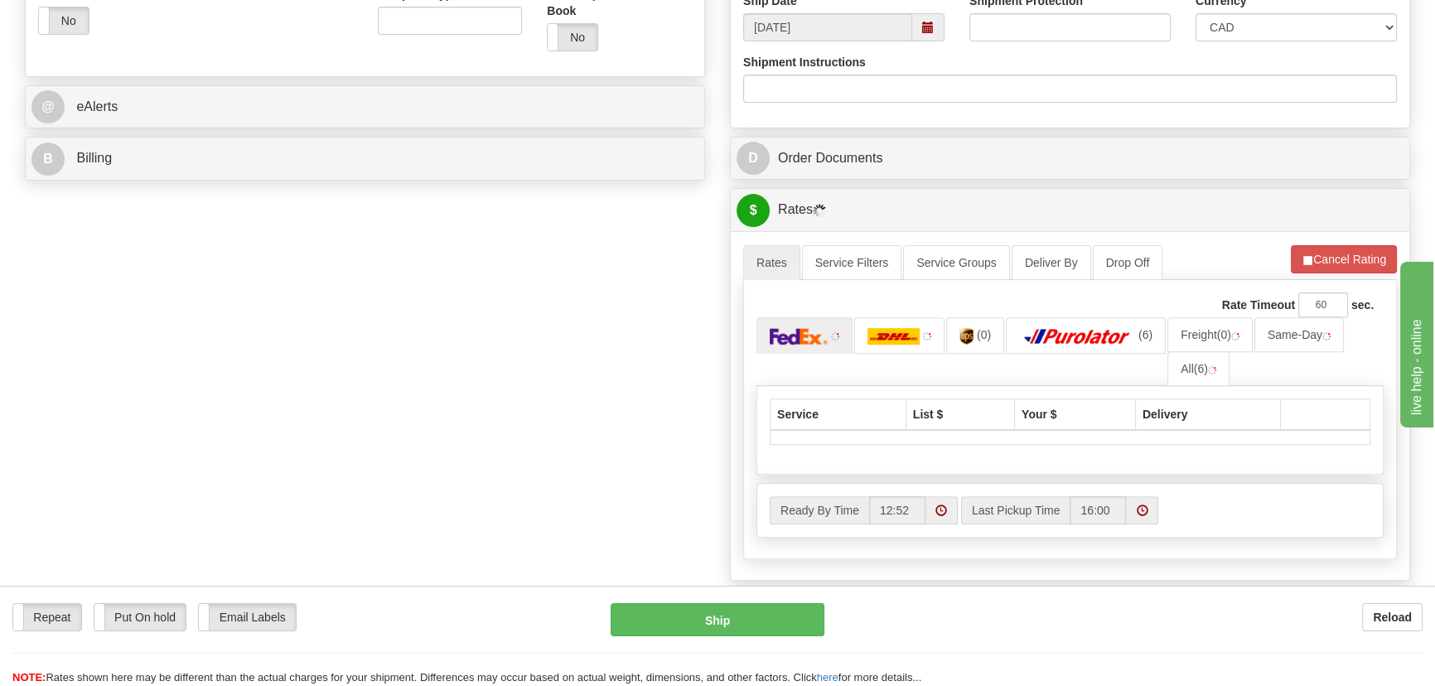
scroll to position [678, 0]
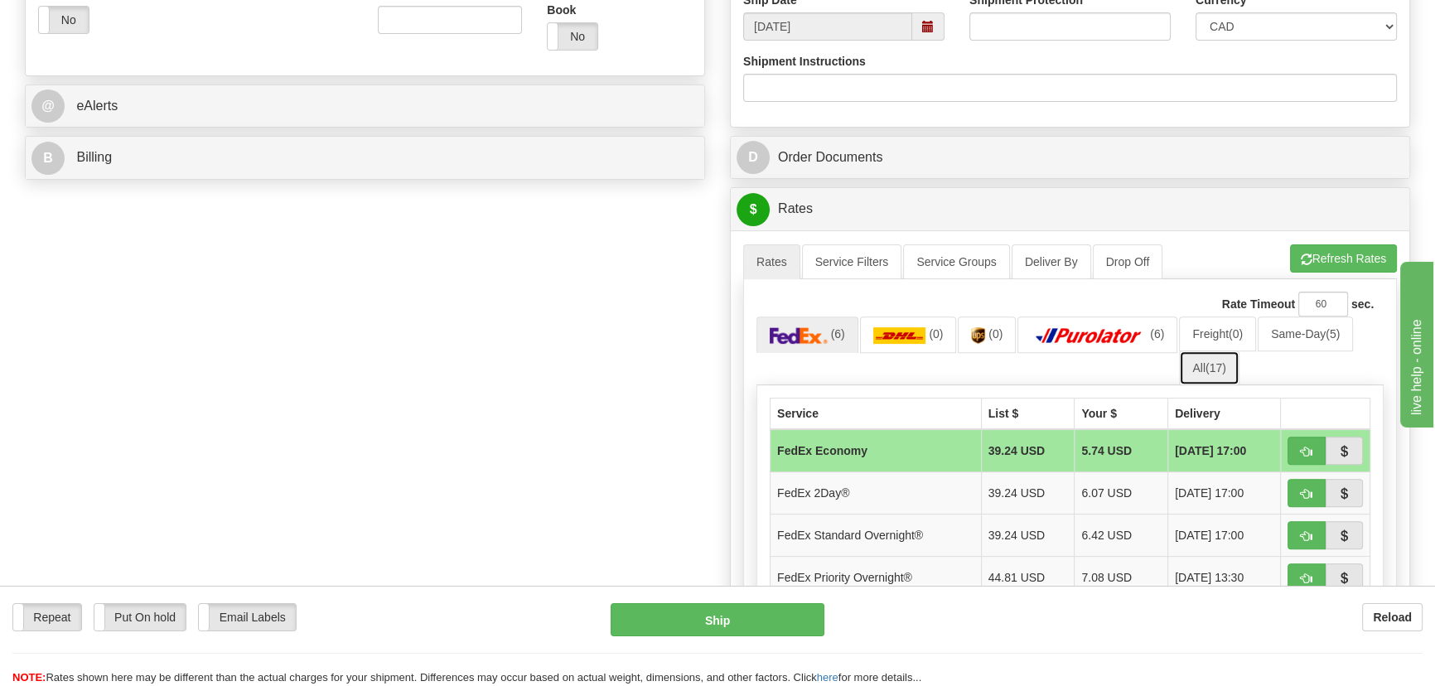
click at [1205, 361] on link "All (17)" at bounding box center [1209, 367] width 60 height 35
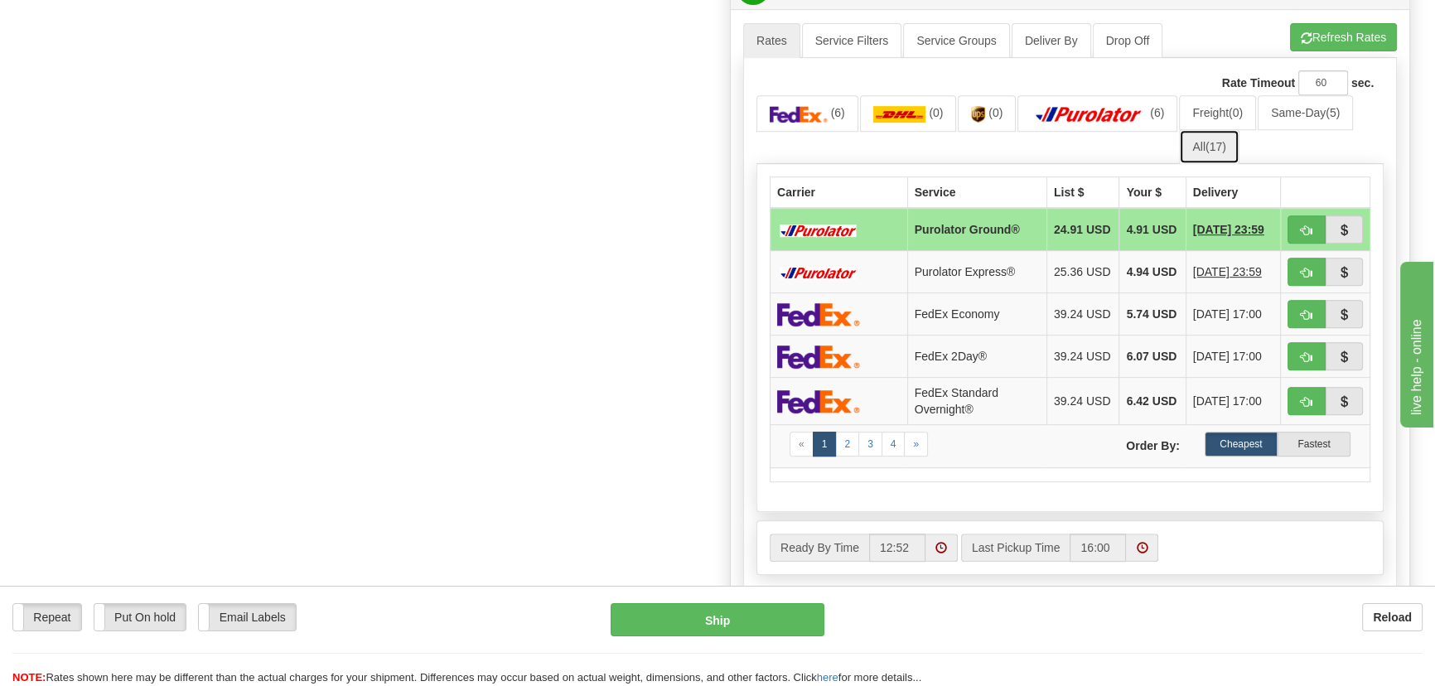
scroll to position [903, 0]
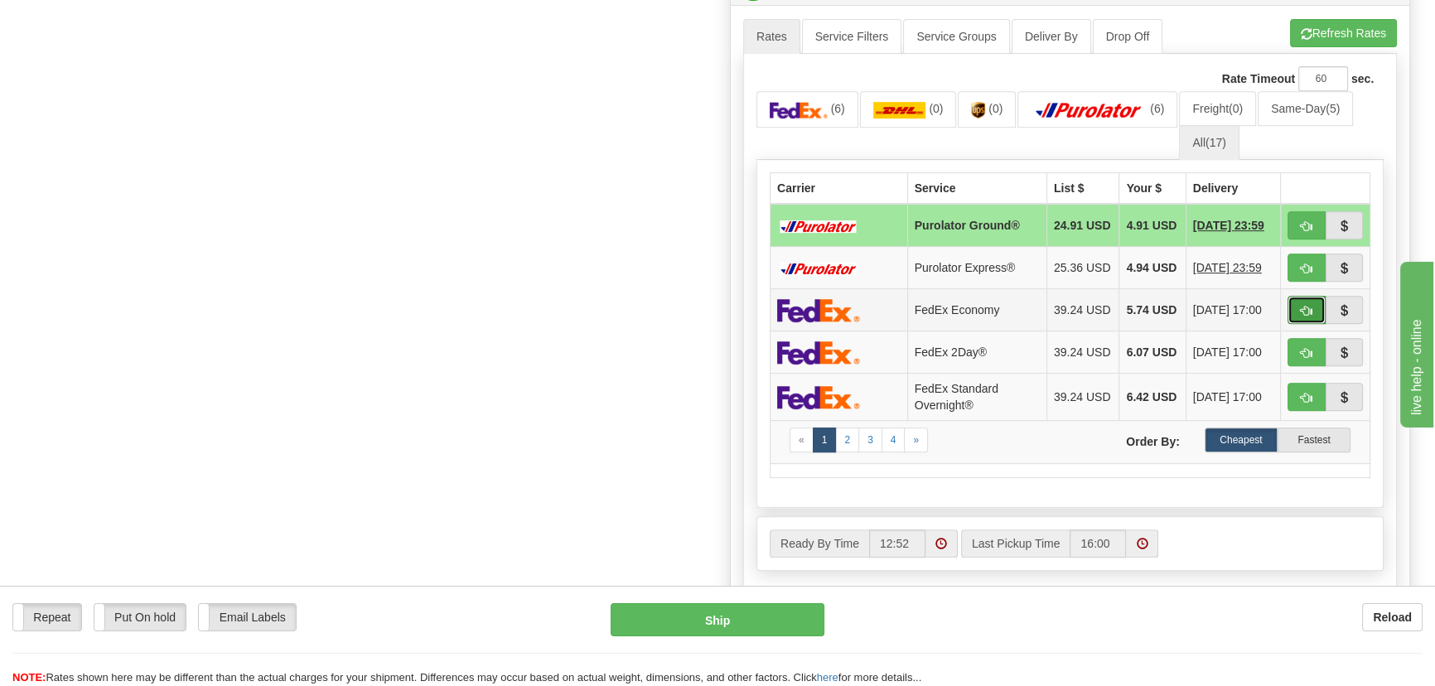
click at [1301, 316] on span "button" at bounding box center [1307, 311] width 12 height 11
type input "20"
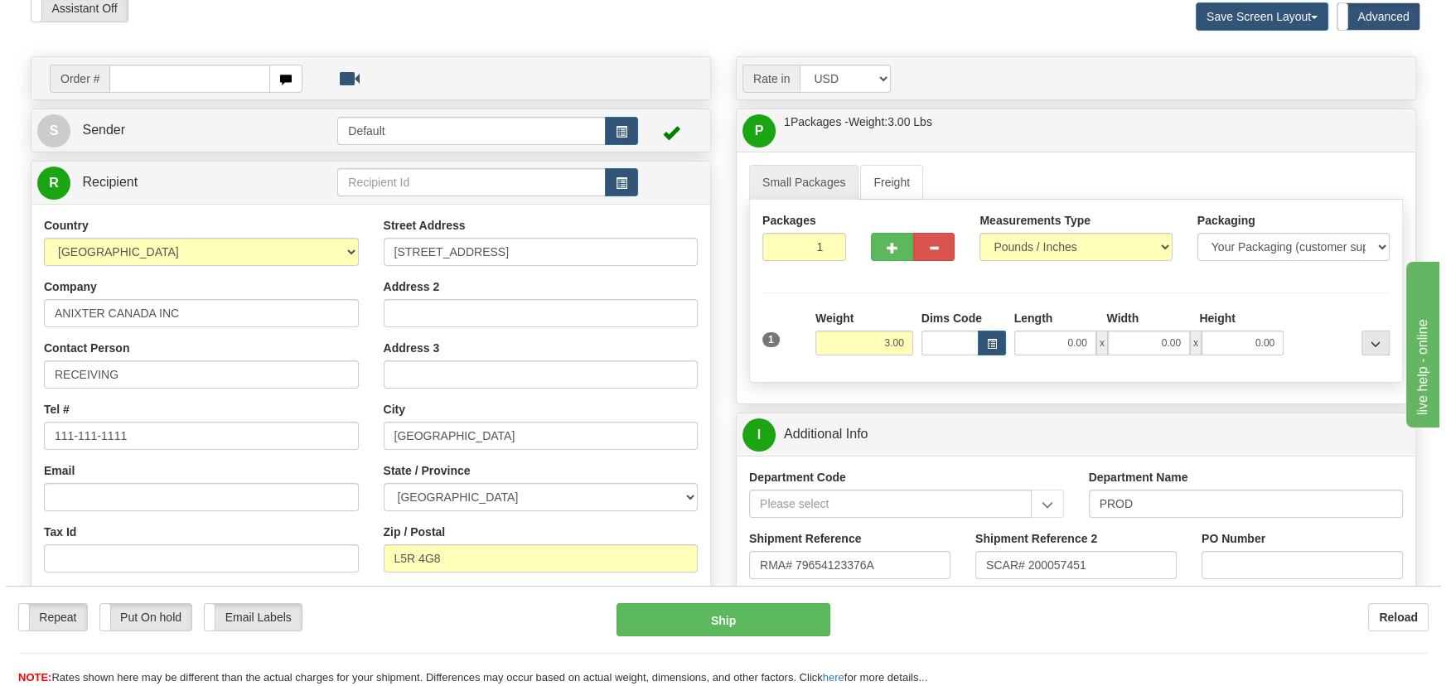
scroll to position [75, 0]
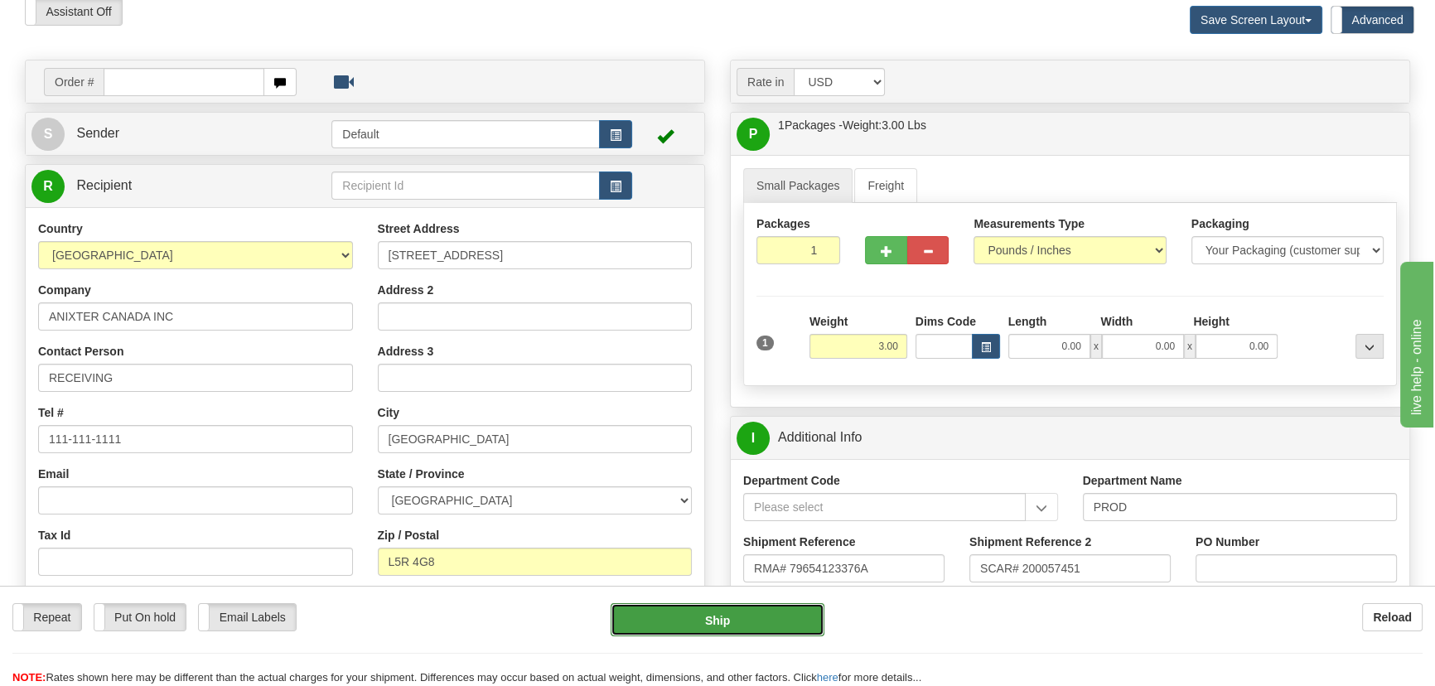
click at [725, 630] on button "Ship" at bounding box center [718, 619] width 215 height 33
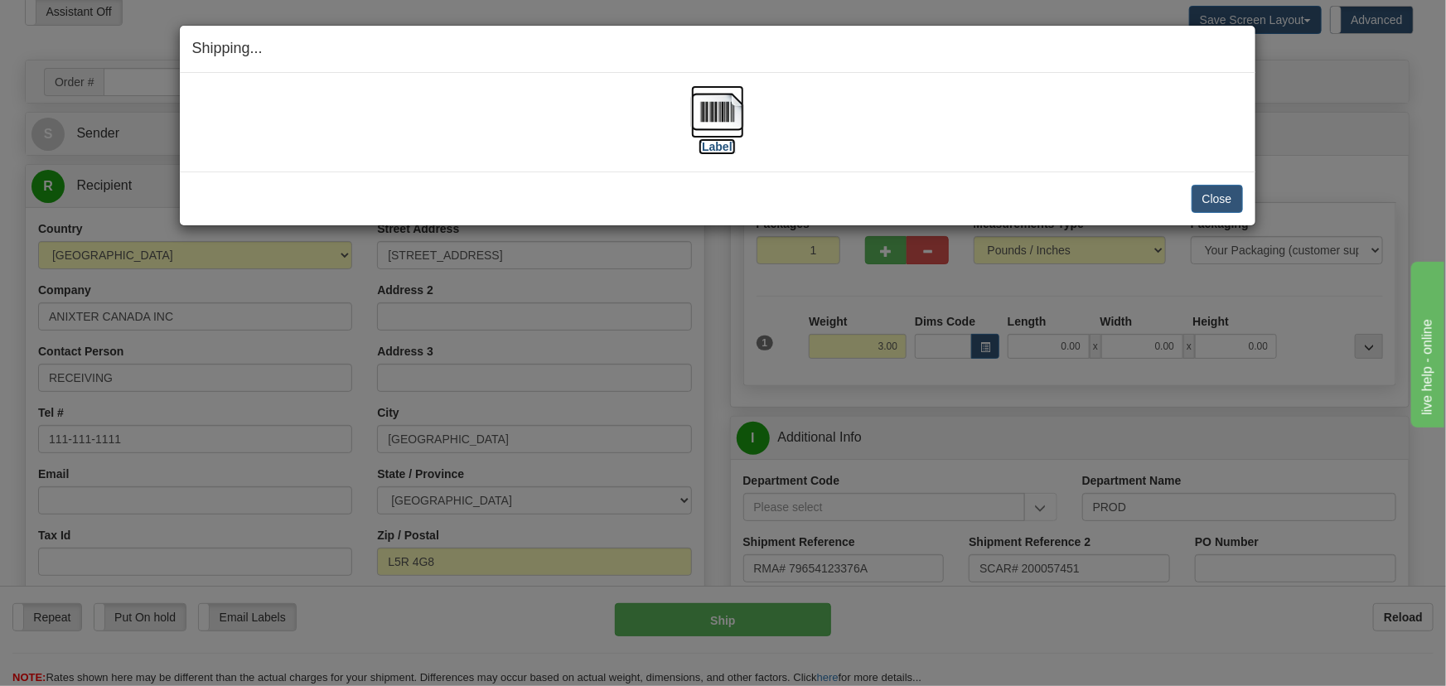
click at [718, 116] on img at bounding box center [717, 111] width 53 height 53
click at [1222, 201] on button "Close" at bounding box center [1216, 199] width 51 height 28
